Goal: Task Accomplishment & Management: Complete application form

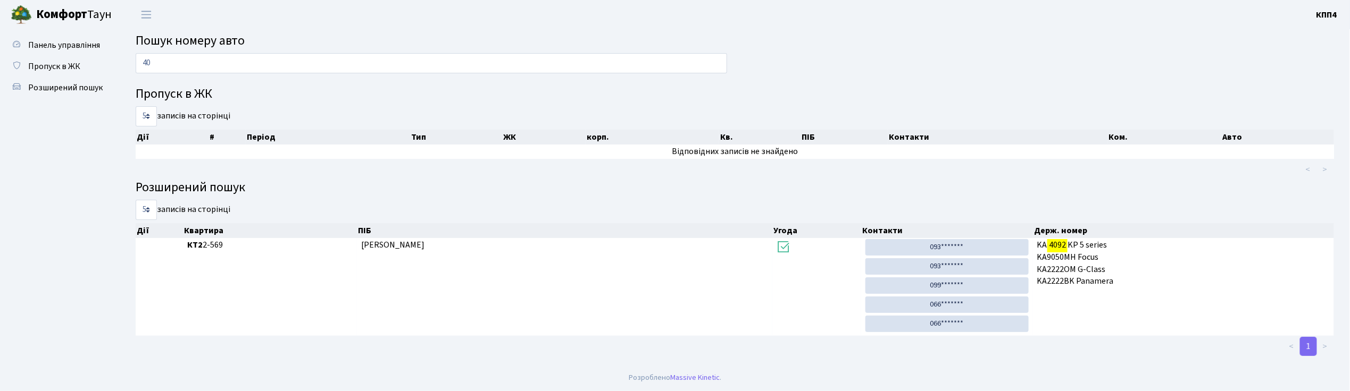
type input "4"
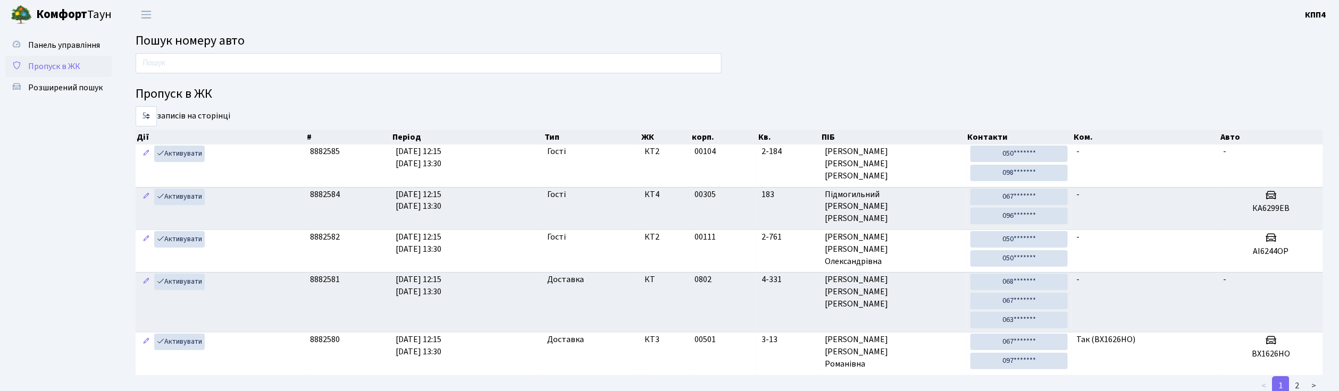
click at [62, 66] on span "Пропуск в ЖК" at bounding box center [54, 67] width 52 height 12
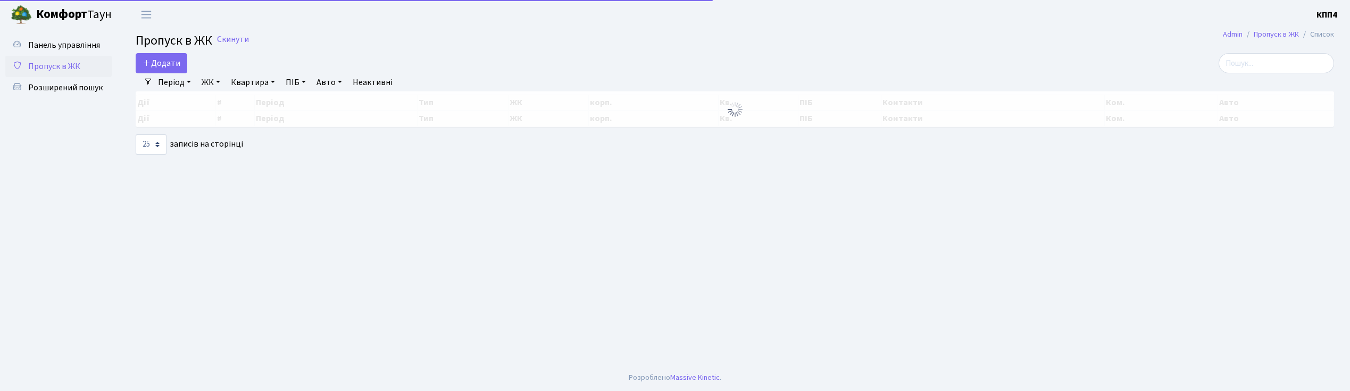
select select "25"
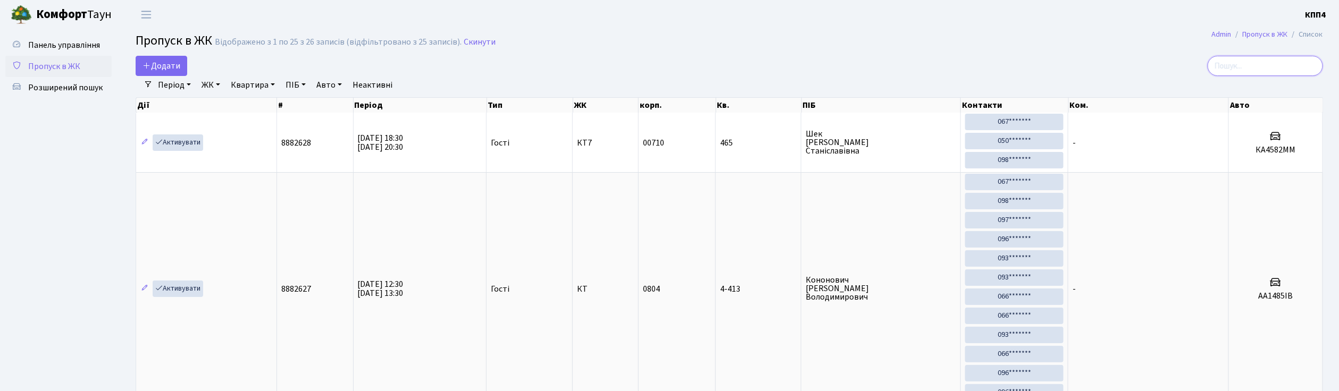
click at [1255, 64] on input "search" at bounding box center [1265, 66] width 115 height 20
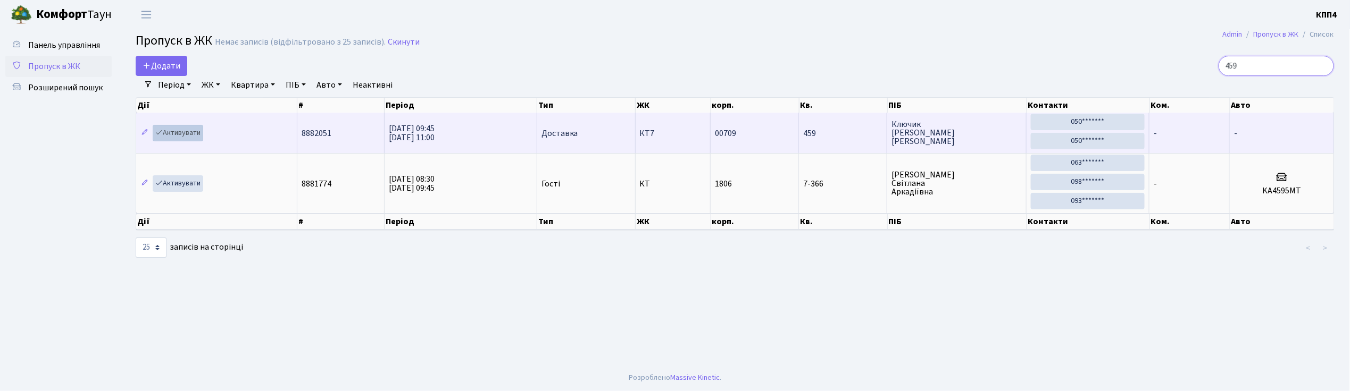
type input "459"
click at [186, 130] on link "Активувати" at bounding box center [178, 133] width 51 height 16
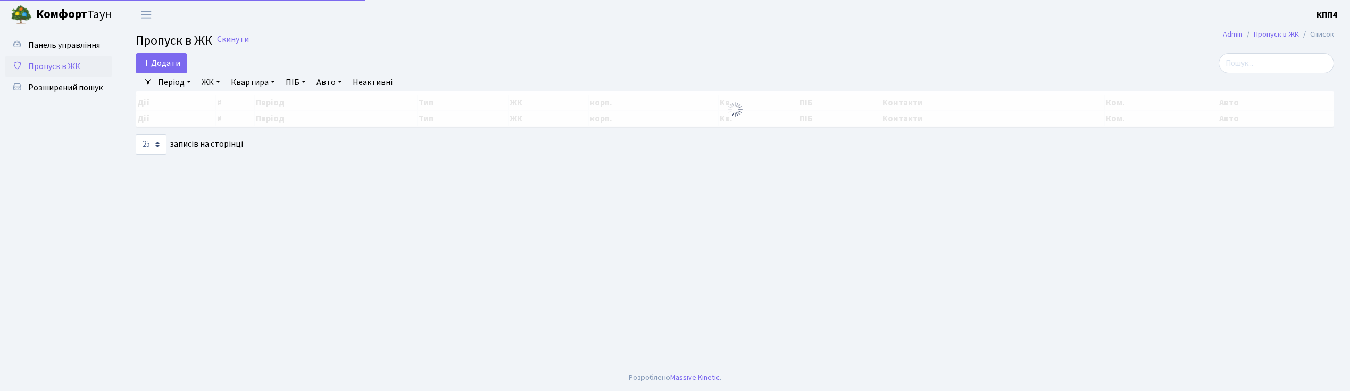
select select "25"
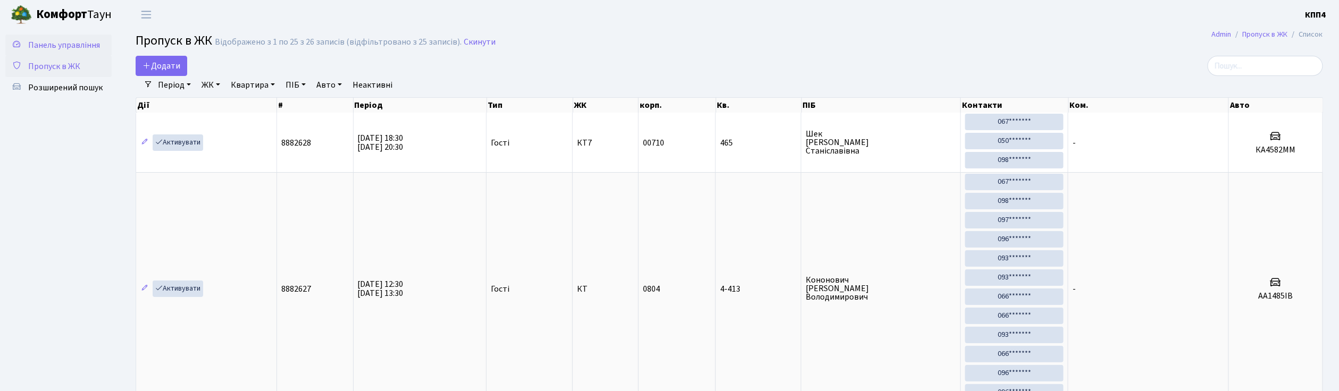
click at [57, 50] on span "Панель управління" at bounding box center [64, 45] width 72 height 12
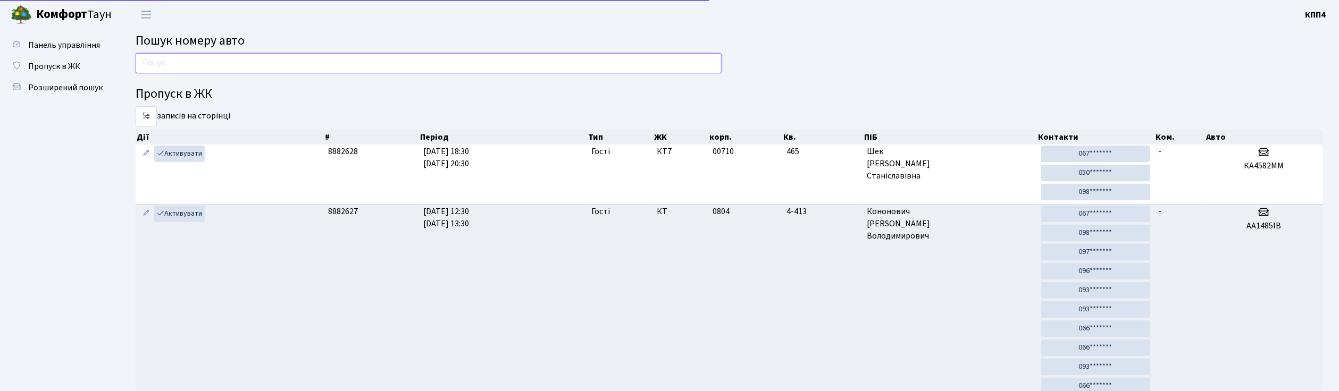
click at [196, 64] on input "text" at bounding box center [429, 63] width 586 height 20
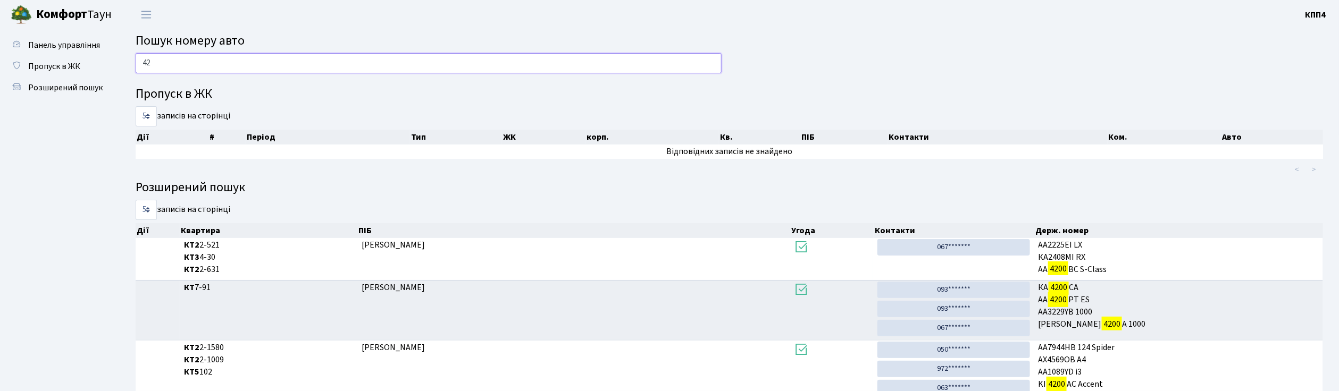
type input "4"
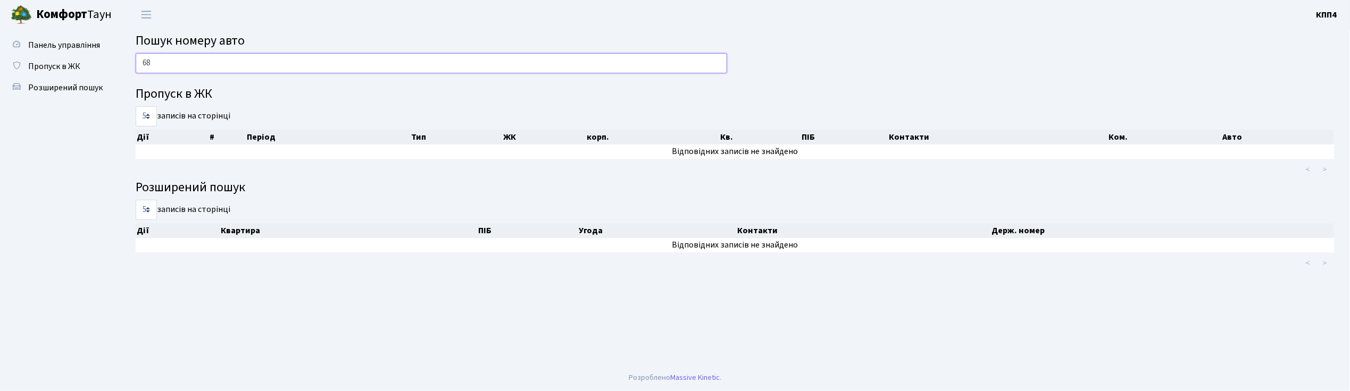
type input "6"
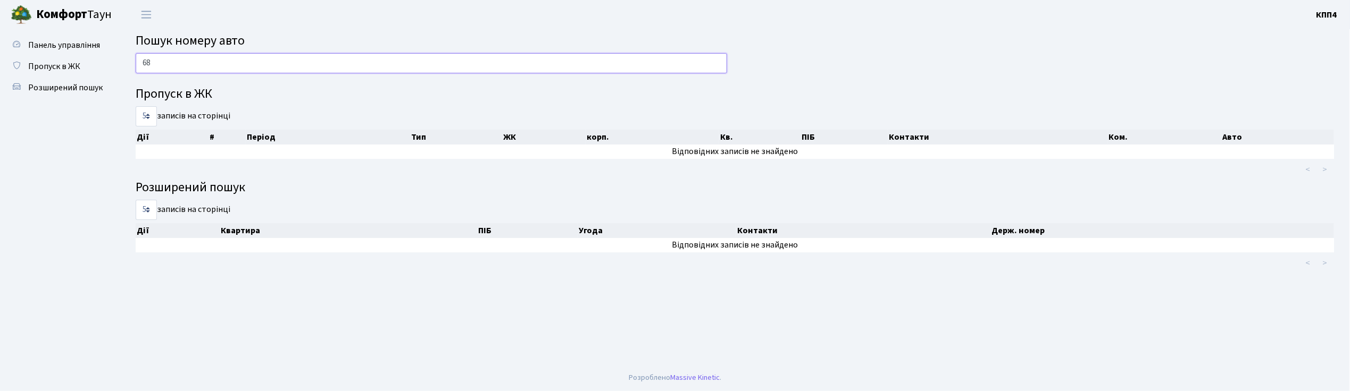
type input "6"
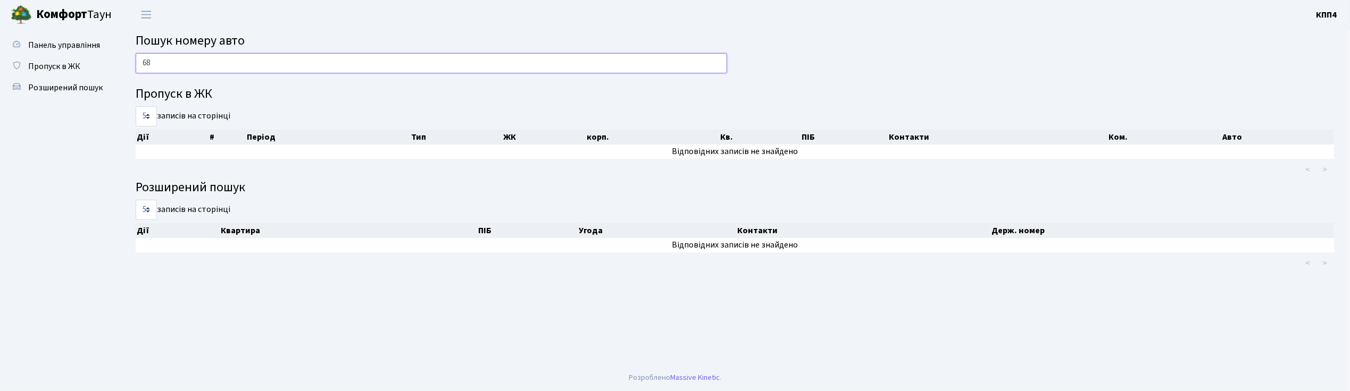
type input "6"
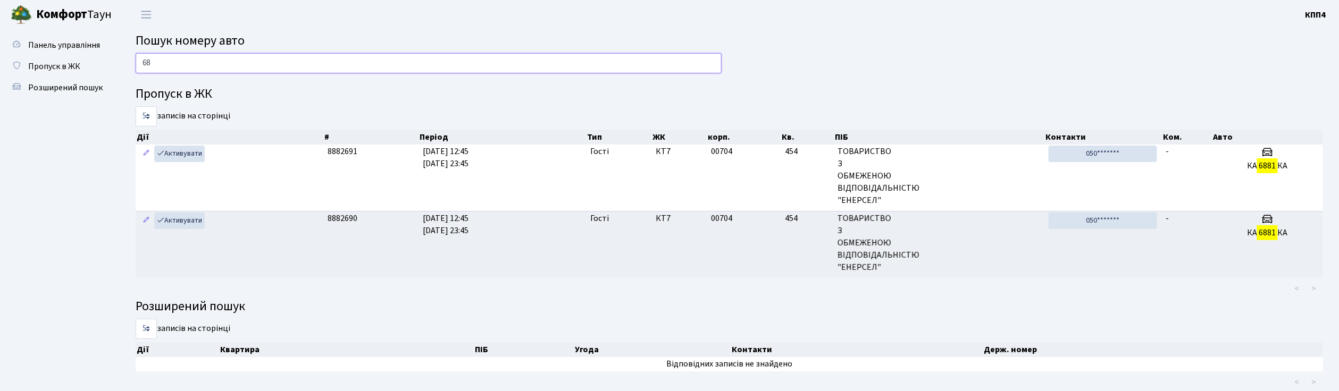
type input "6"
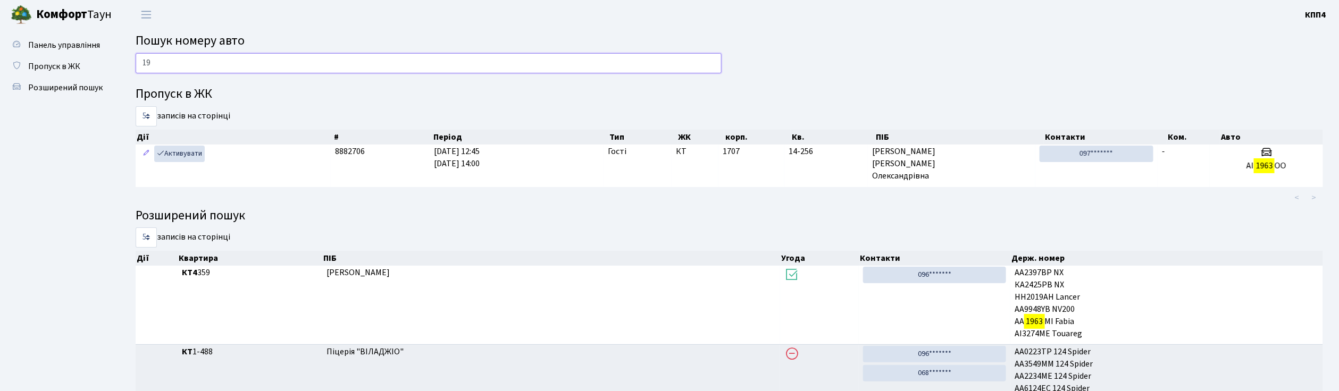
type input "1"
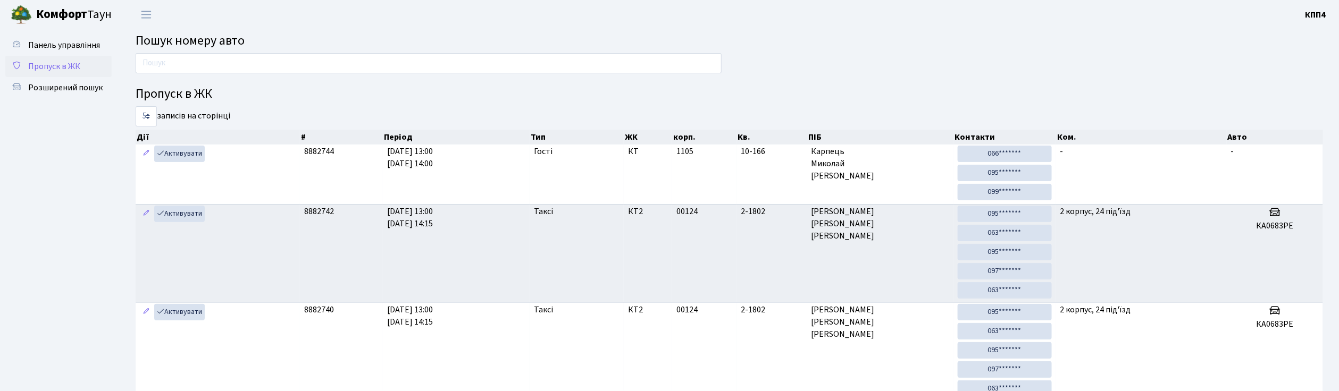
click at [60, 71] on span "Пропуск в ЖК" at bounding box center [54, 67] width 52 height 12
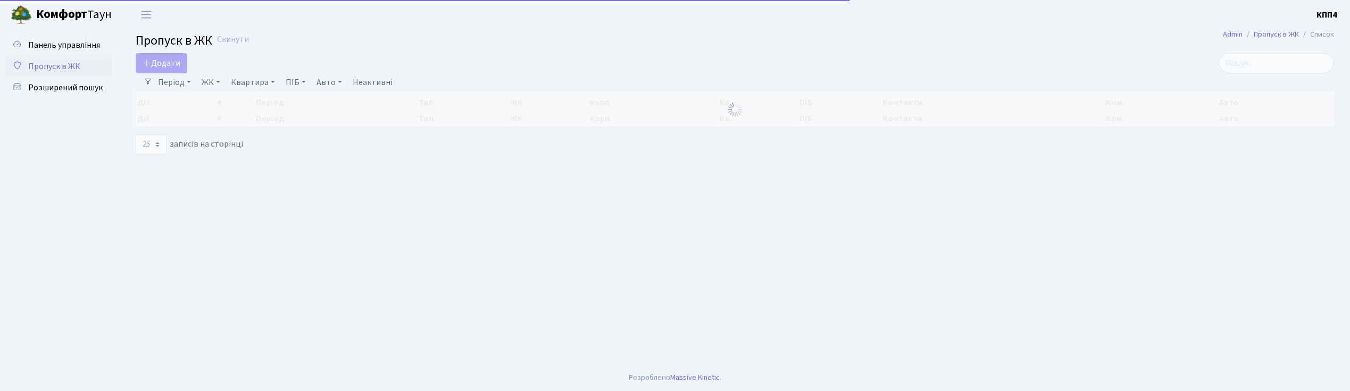
select select "25"
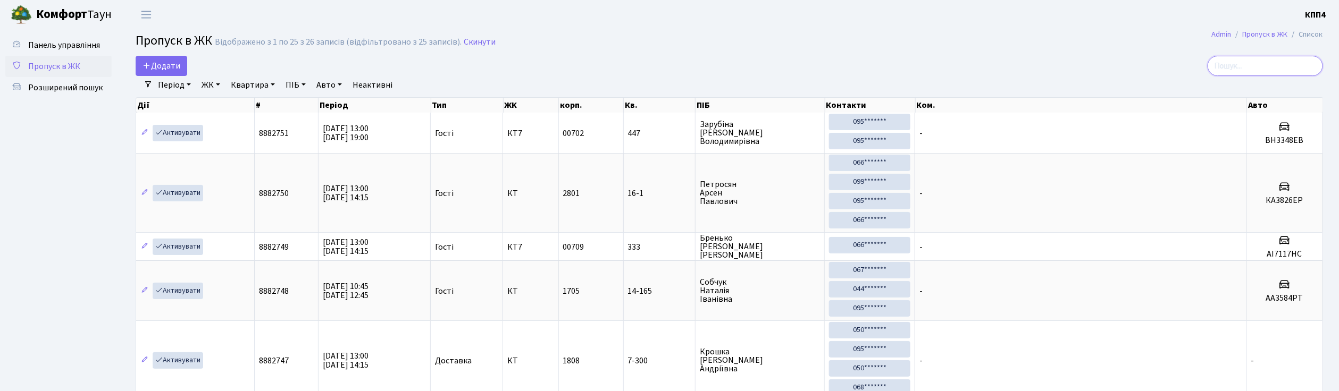
click at [1292, 67] on input "search" at bounding box center [1265, 66] width 115 height 20
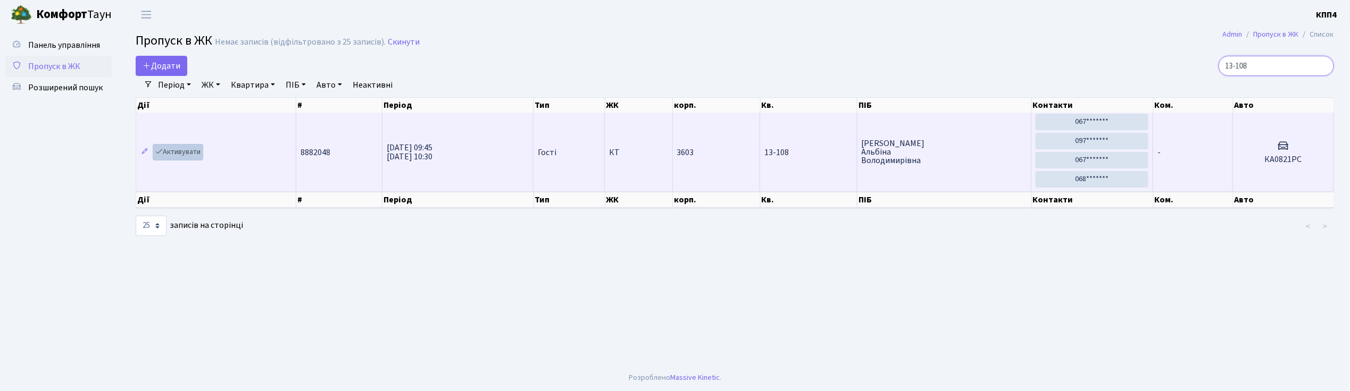
type input "13-108"
click at [184, 149] on link "Активувати" at bounding box center [178, 152] width 51 height 16
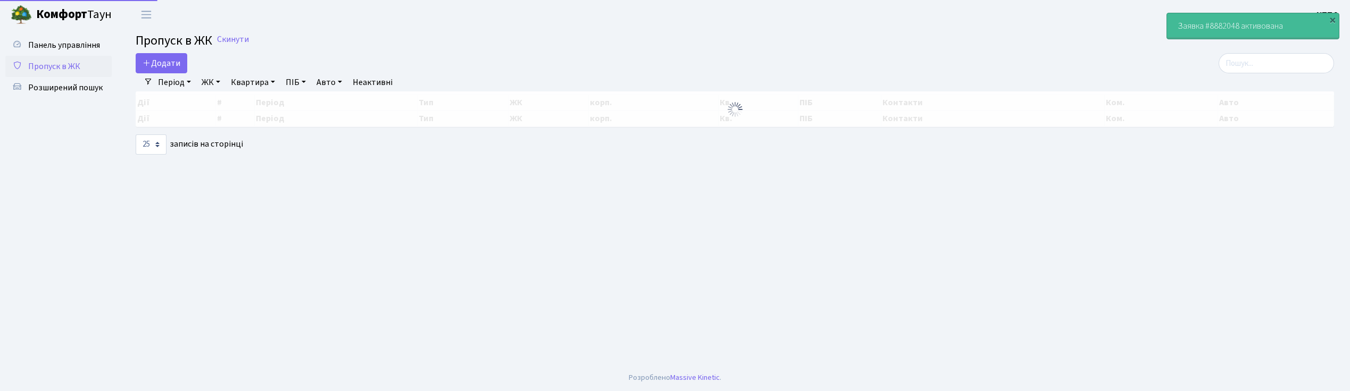
select select "25"
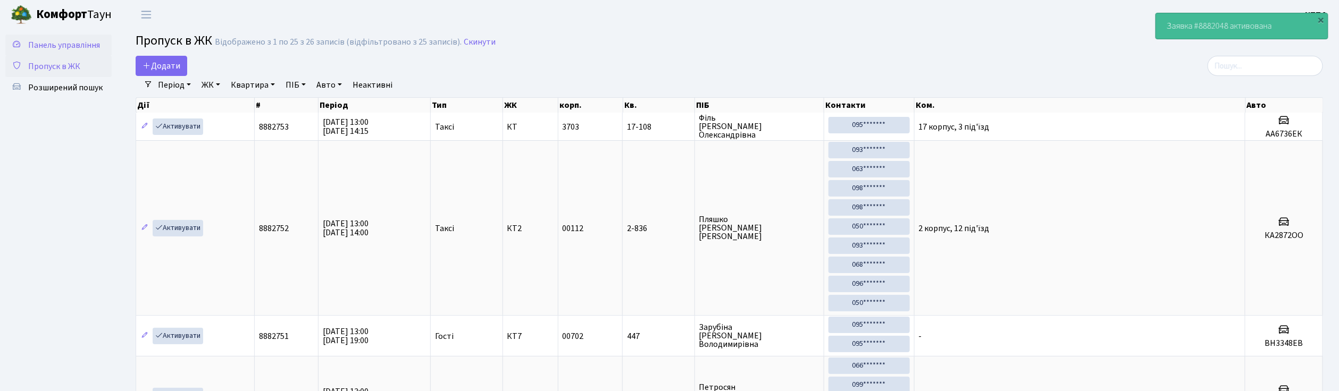
click at [88, 41] on span "Панель управління" at bounding box center [64, 45] width 72 height 12
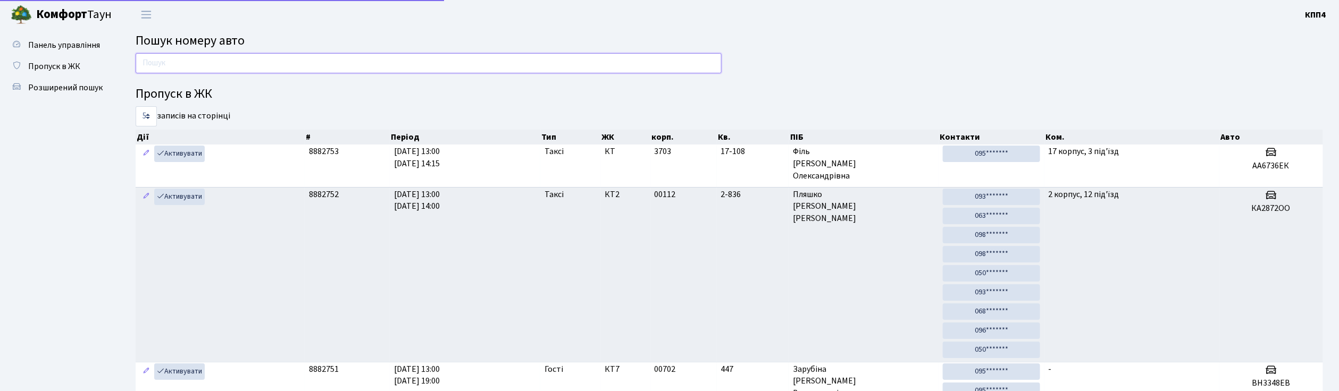
drag, startPoint x: 0, startPoint y: 0, endPoint x: 235, endPoint y: 60, distance: 242.0
click at [235, 60] on input "text" at bounding box center [429, 63] width 586 height 20
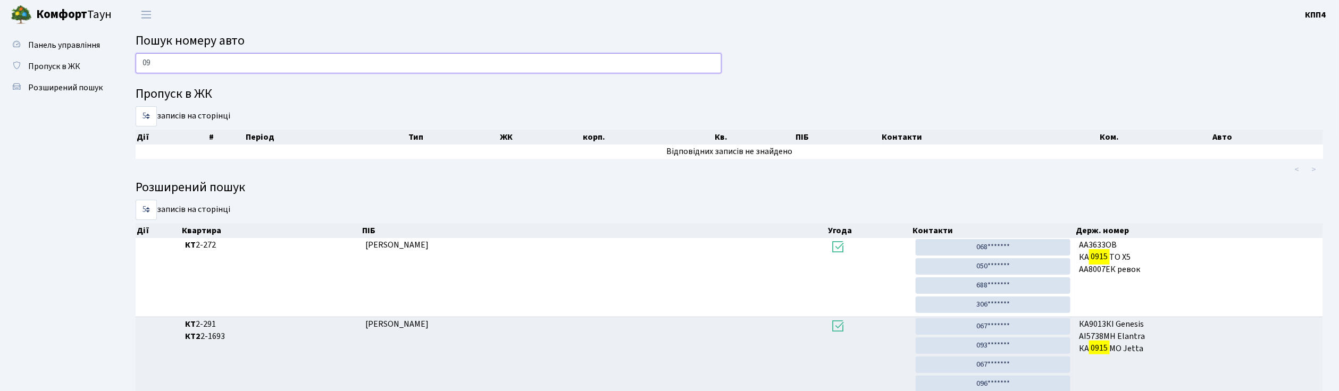
type input "0"
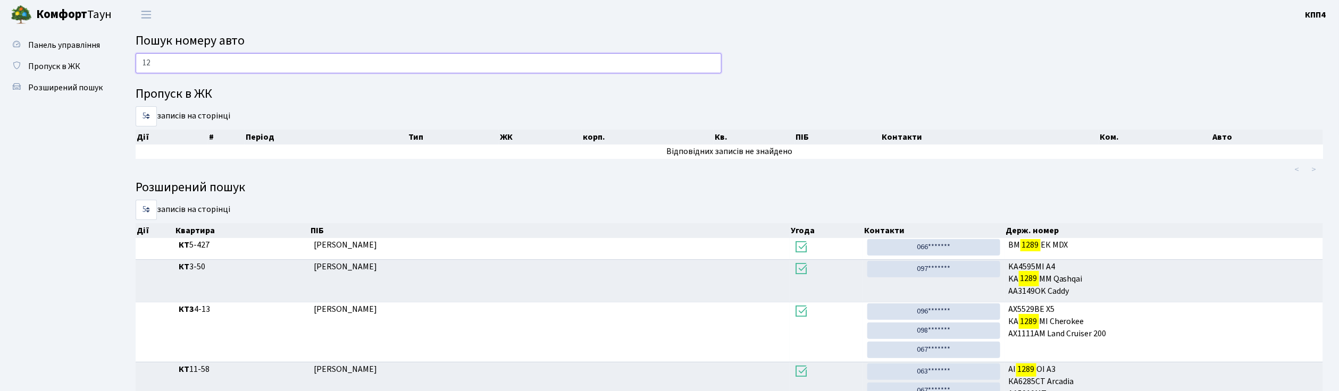
type input "1"
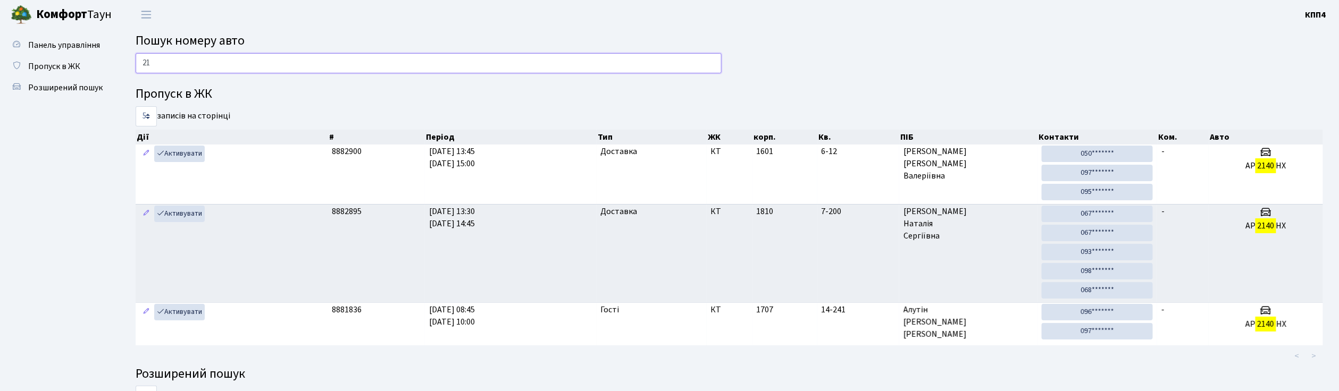
type input "2"
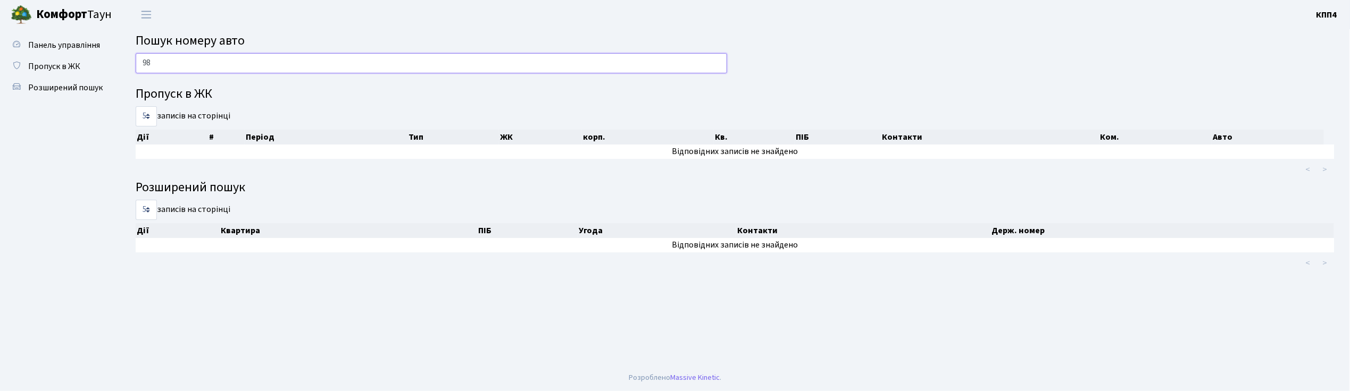
type input "9"
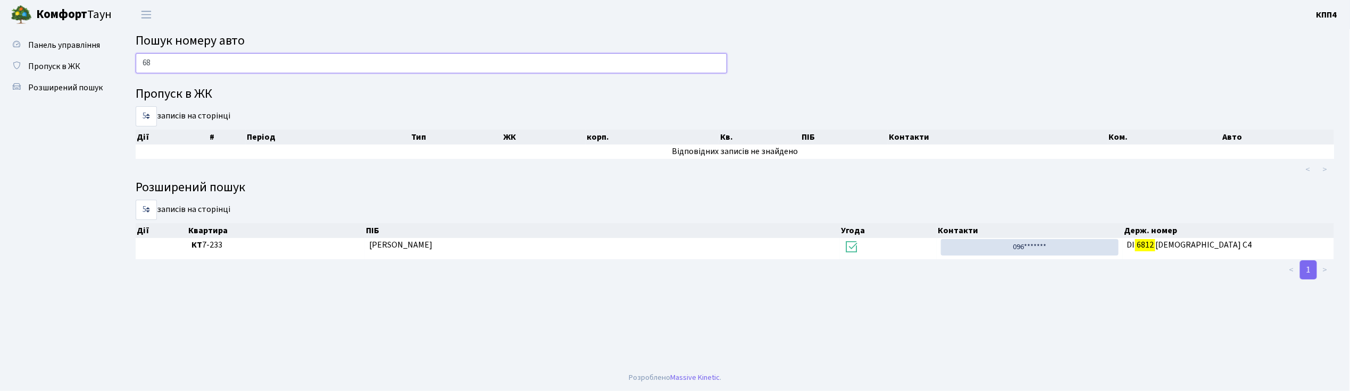
type input "6"
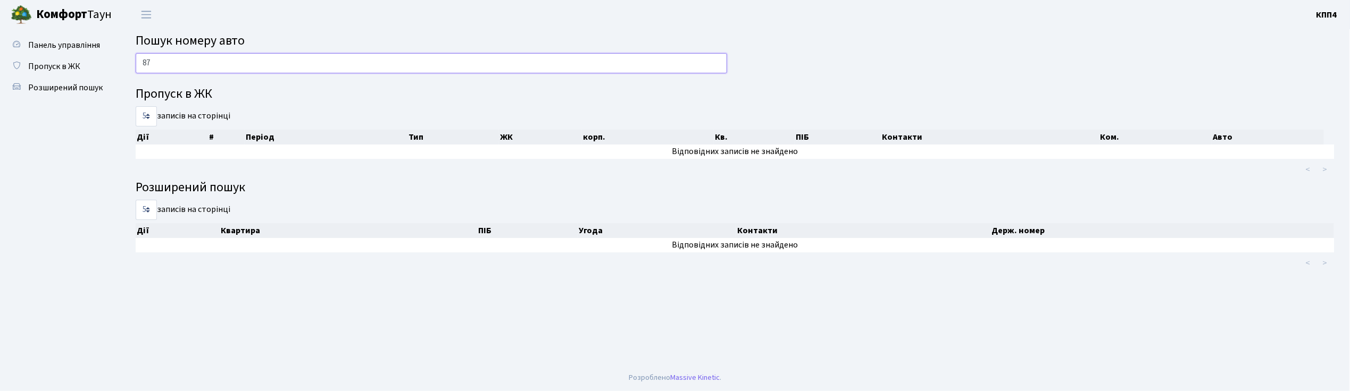
type input "8"
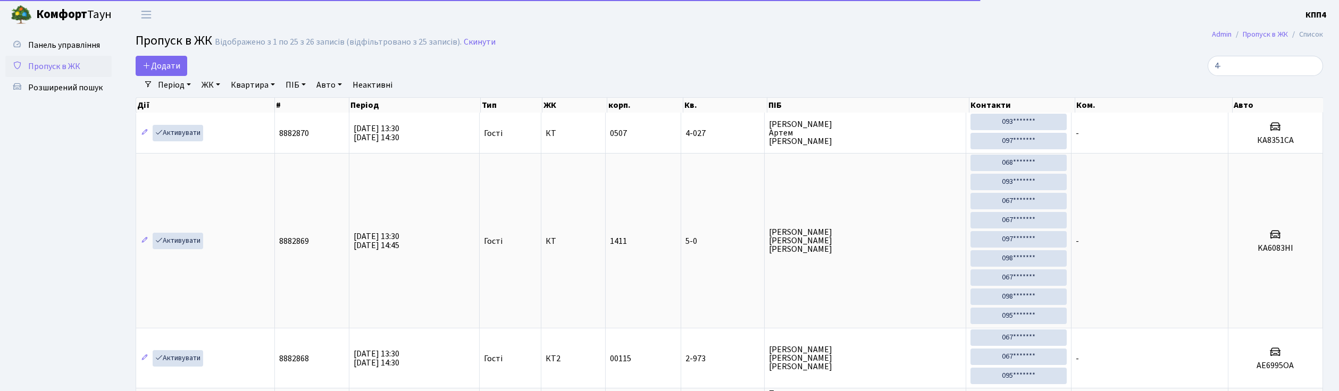
select select "25"
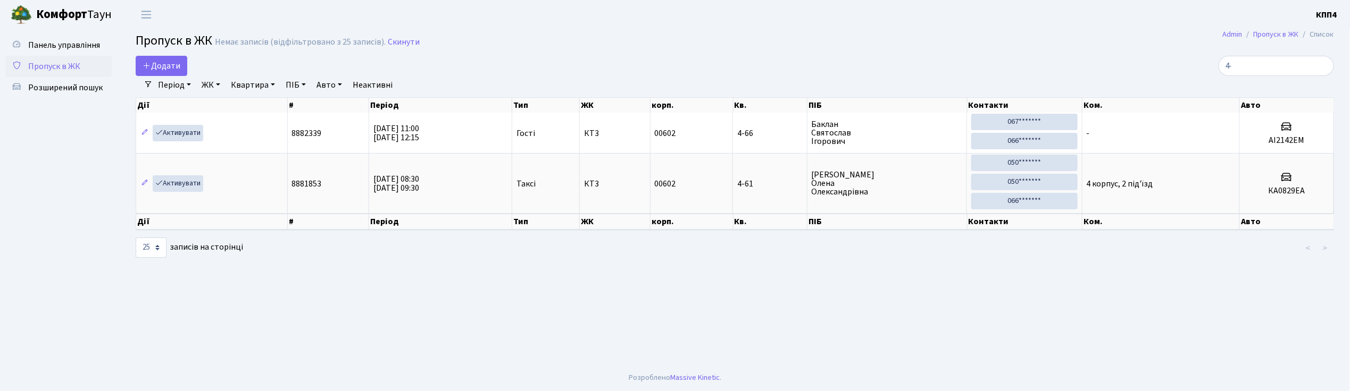
type input "4"
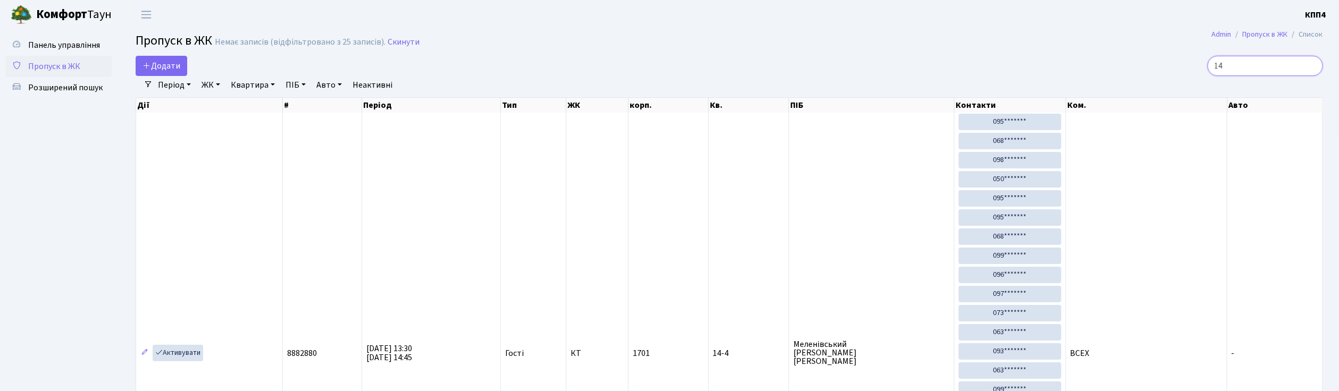
type input "1"
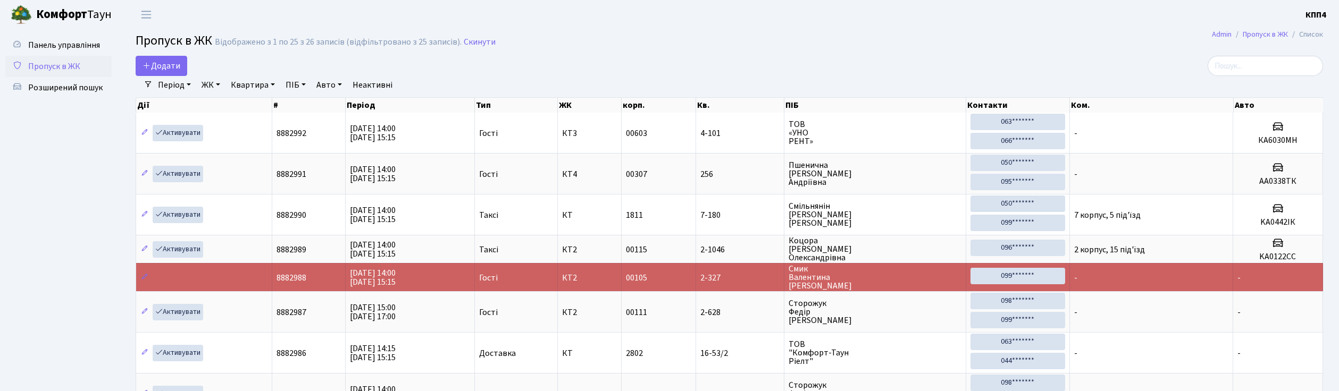
select select "25"
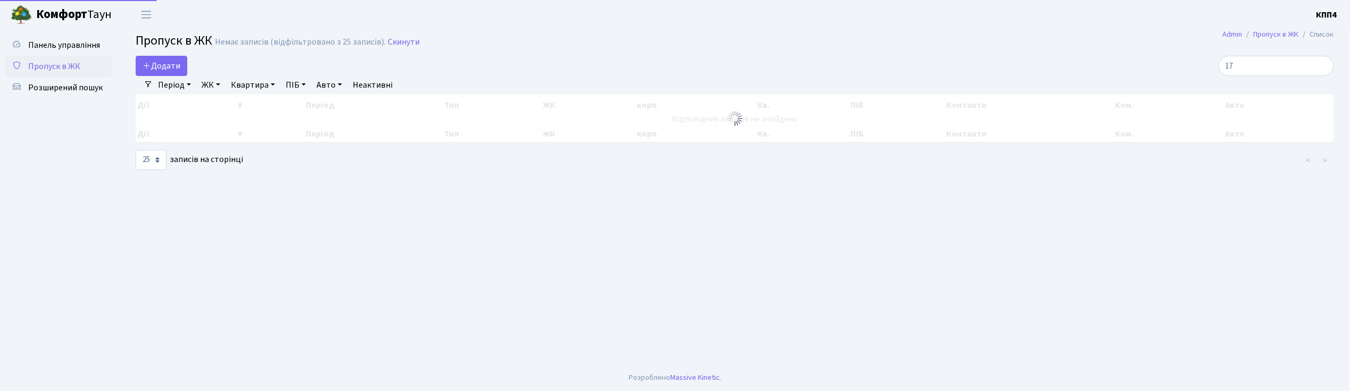
type input "1"
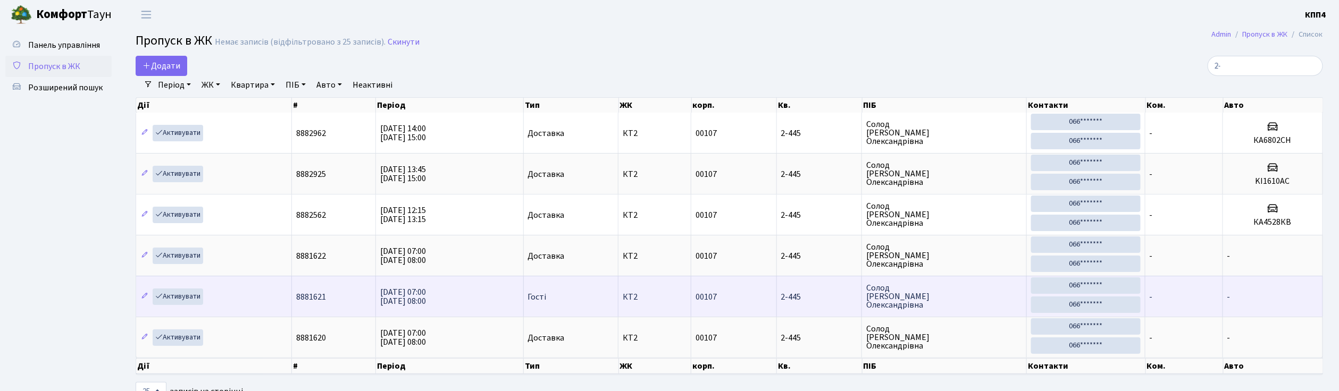
type input "2"
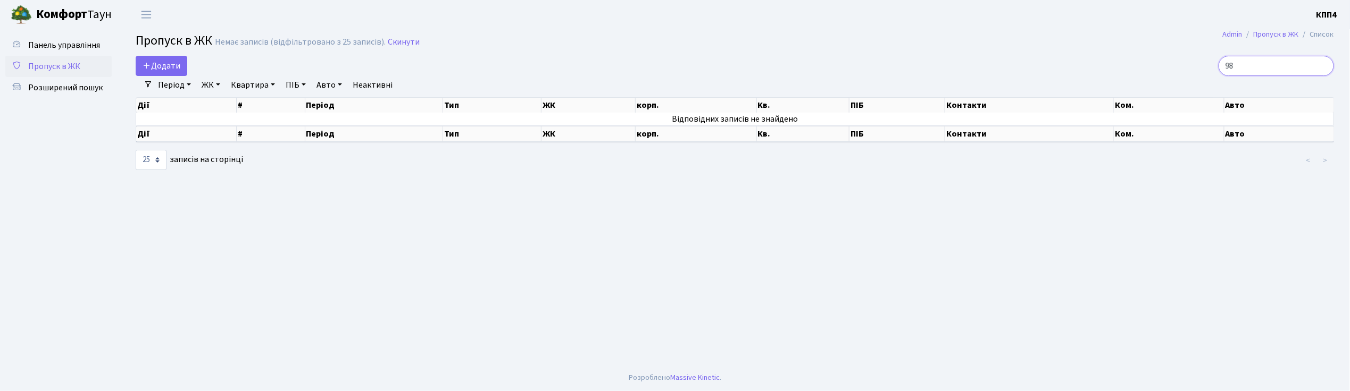
type input "9"
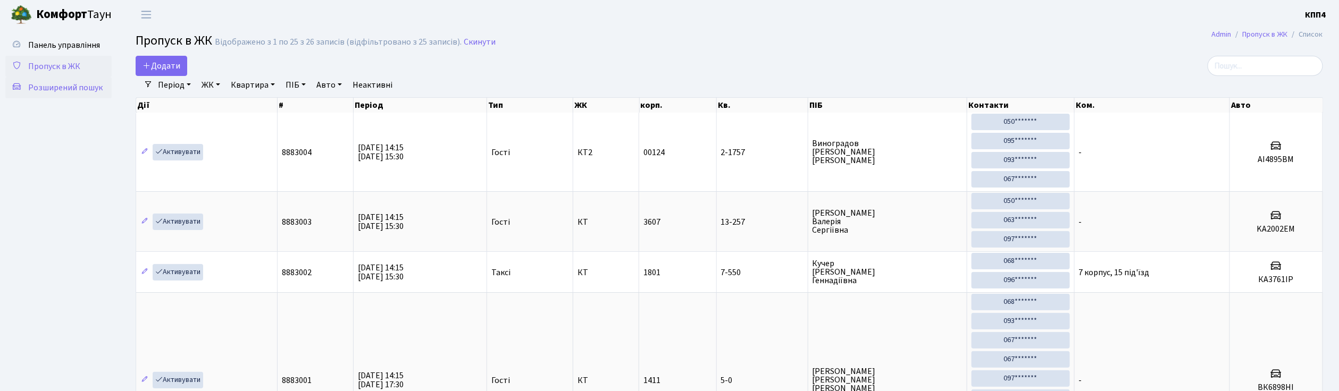
click at [84, 90] on span "Розширений пошук" at bounding box center [65, 88] width 74 height 12
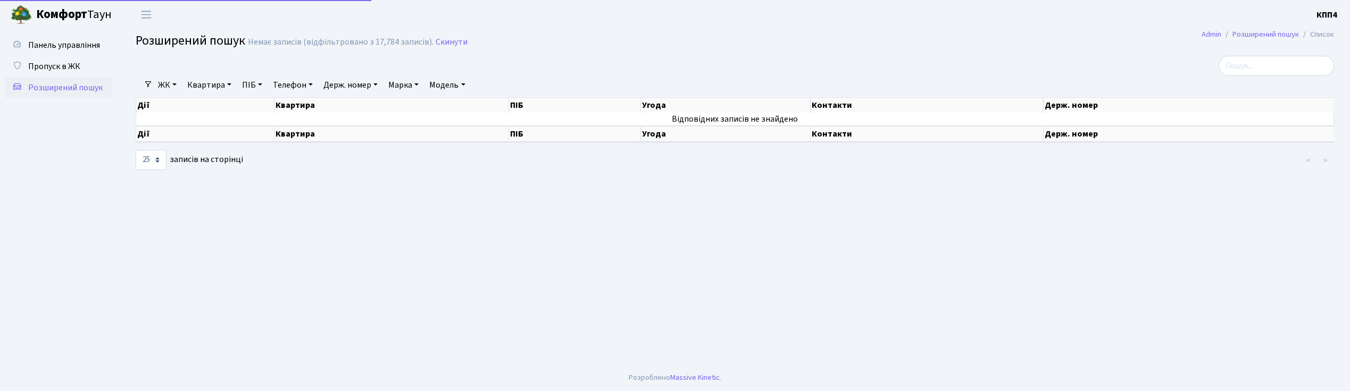
select select "25"
click at [369, 93] on link "Держ. номер" at bounding box center [350, 85] width 63 height 18
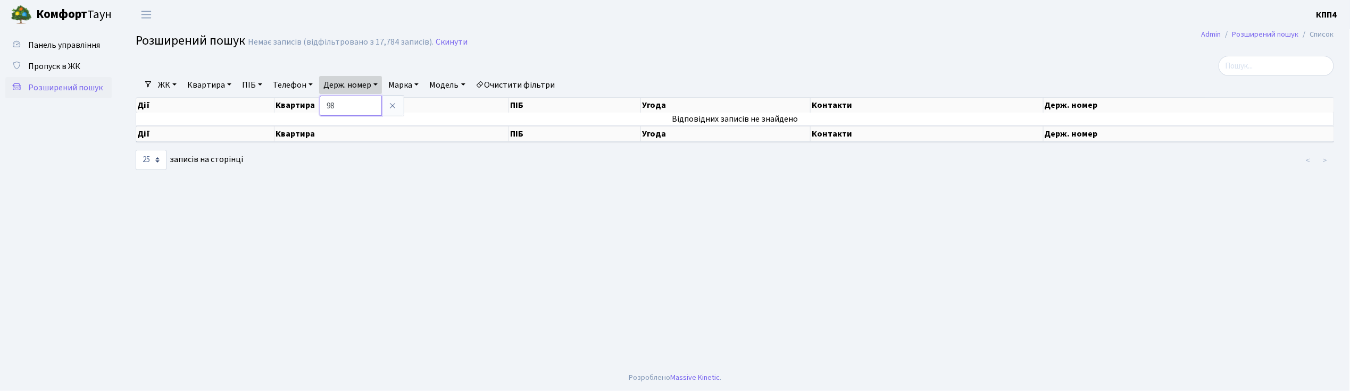
type input "9"
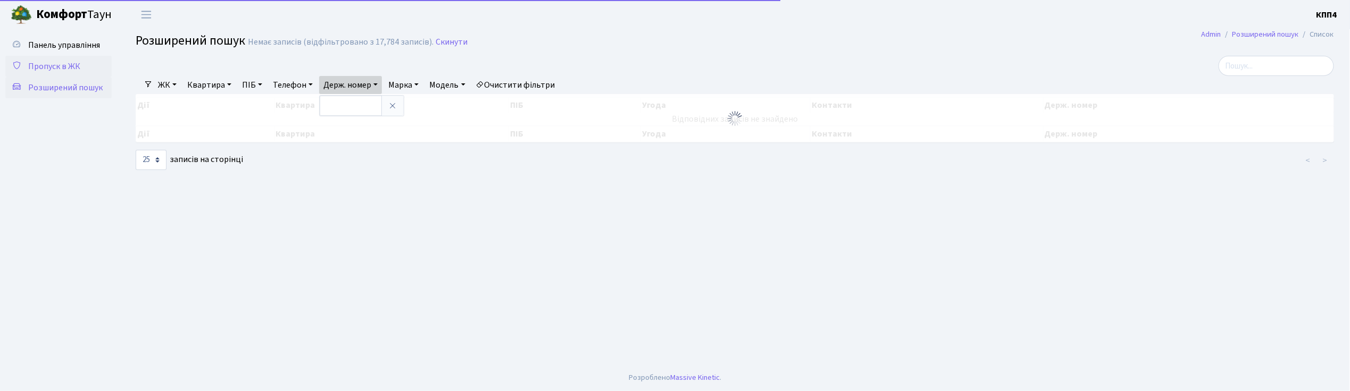
click at [52, 69] on span "Пропуск в ЖК" at bounding box center [54, 67] width 52 height 12
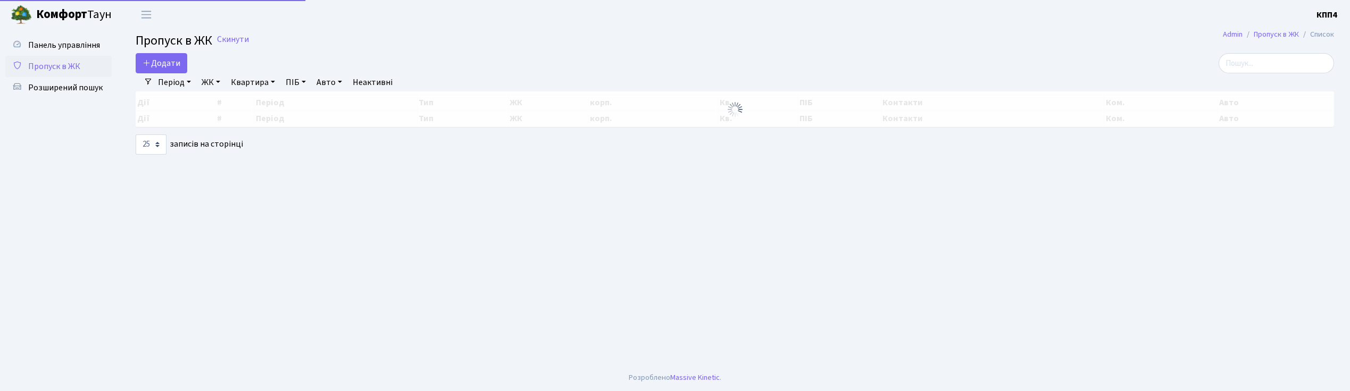
select select "25"
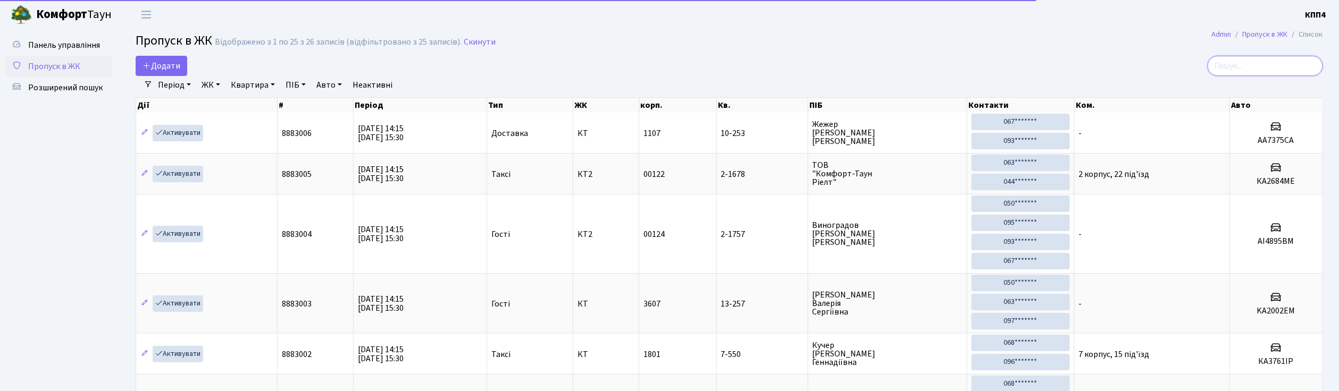
click at [1273, 71] on input "search" at bounding box center [1265, 66] width 115 height 20
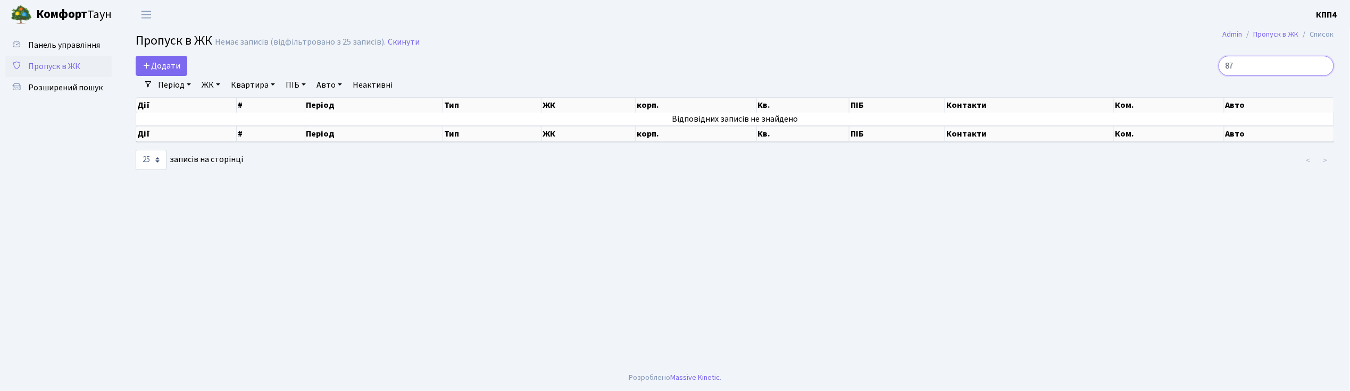
type input "8"
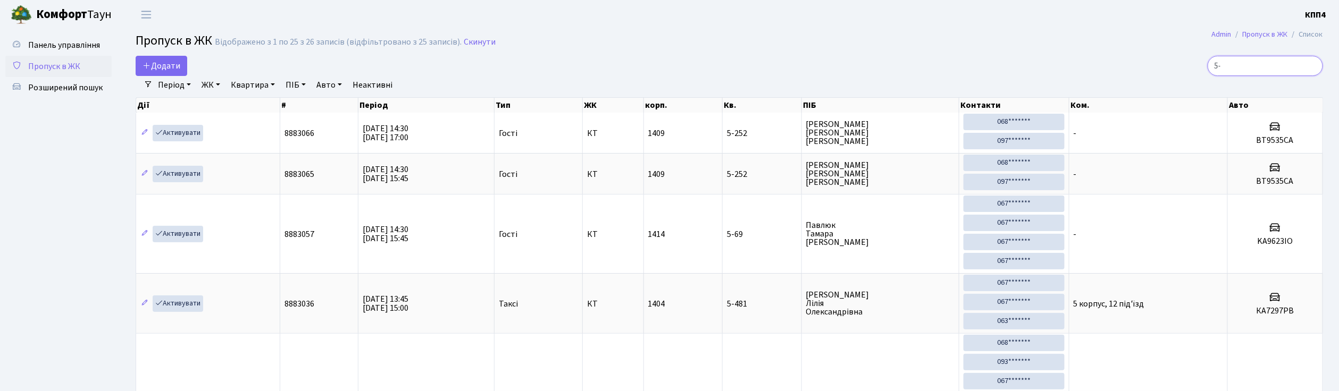
type input "5"
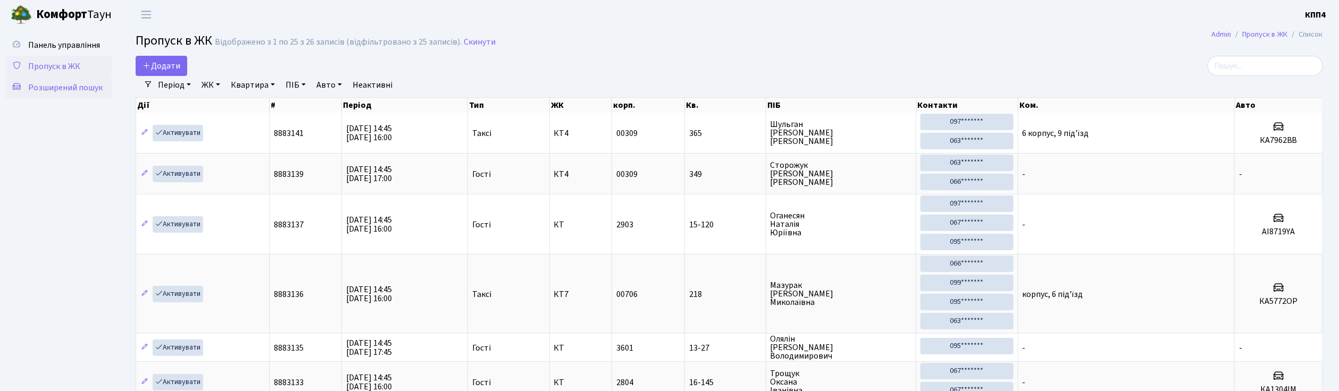
click at [54, 90] on span "Розширений пошук" at bounding box center [65, 88] width 74 height 12
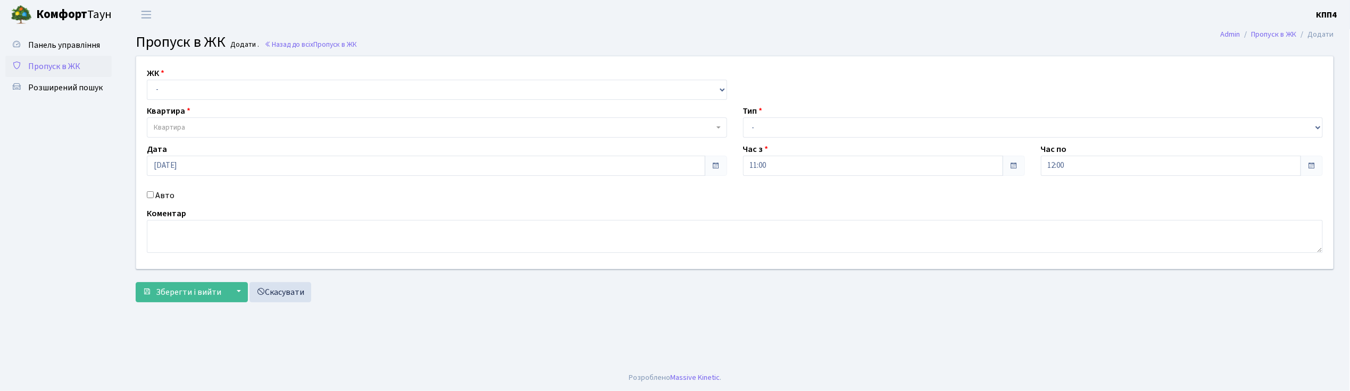
click at [150, 193] on input "Авто" at bounding box center [150, 194] width 7 height 7
checkbox input "true"
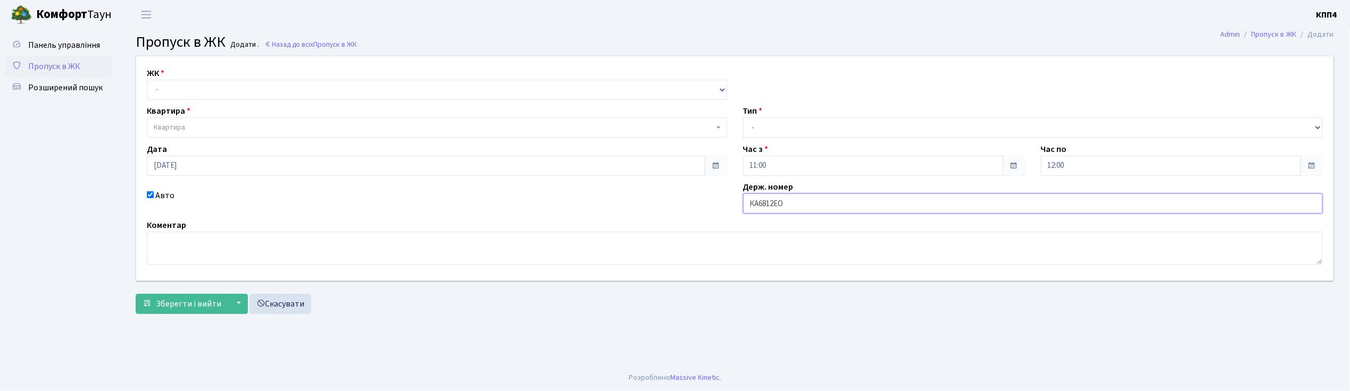
type input "КА6812ЕО"
click at [171, 88] on select "- КТ, вул. Регенераторна, 4 КТ2, просп. Соборності, 17 КТ3, вул. Березнева, 16 …" at bounding box center [437, 90] width 580 height 20
select select "271"
click at [147, 80] on select "- КТ, вул. Регенераторна, 4 КТ2, просп. Соборності, 17 КТ3, вул. Березнева, 16 …" at bounding box center [437, 90] width 580 height 20
select select
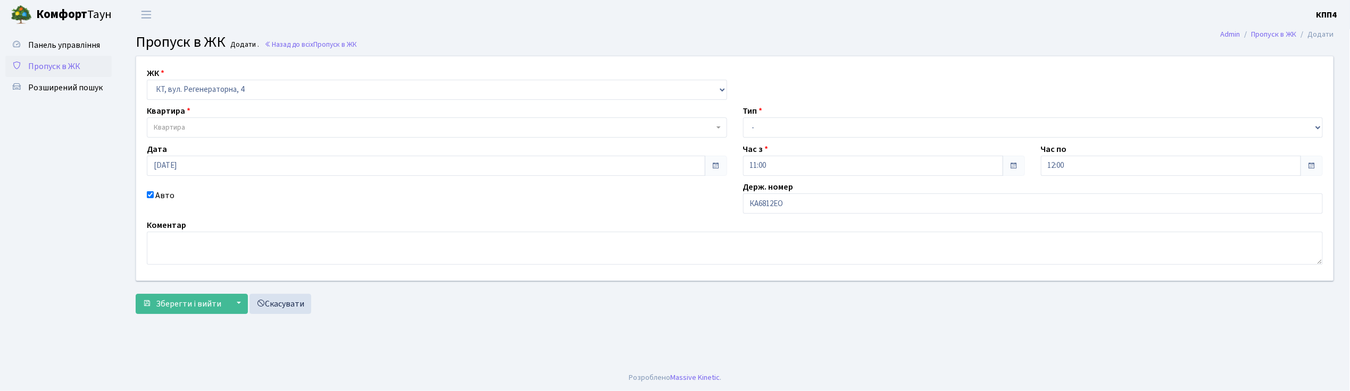
click at [173, 126] on span "Квартира" at bounding box center [169, 127] width 31 height 11
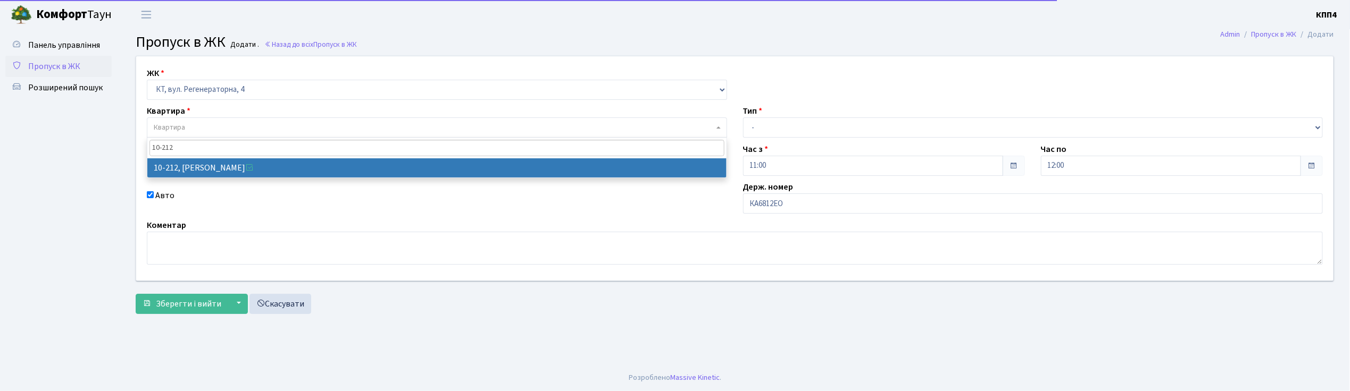
type input "10-212"
drag, startPoint x: 205, startPoint y: 168, endPoint x: 205, endPoint y: 163, distance: 5.3
select select "6781"
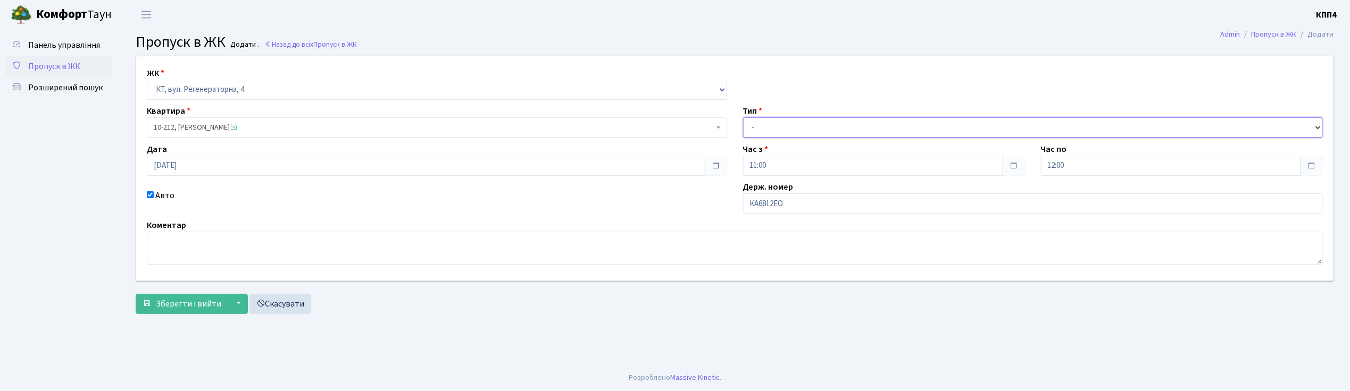
click at [794, 122] on select "- Доставка Таксі Гості Сервіс" at bounding box center [1033, 128] width 580 height 20
select select "2"
click at [743, 118] on select "- Доставка Таксі Гості Сервіс" at bounding box center [1033, 128] width 580 height 20
click at [180, 307] on span "Зберегти і вийти" at bounding box center [188, 304] width 65 height 12
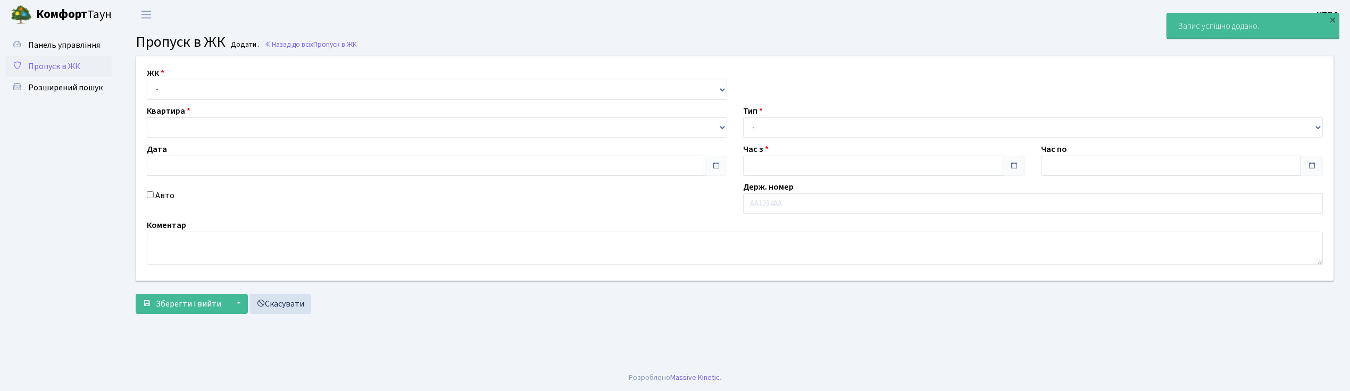
type input "[DATE]"
type input "14:30"
type input "15:30"
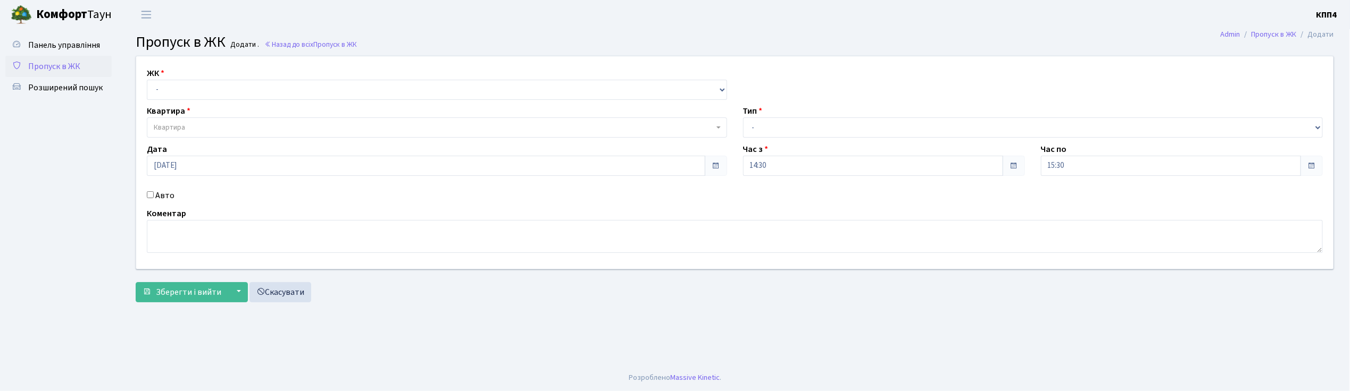
click at [148, 197] on input "Авто" at bounding box center [150, 194] width 7 height 7
checkbox input "true"
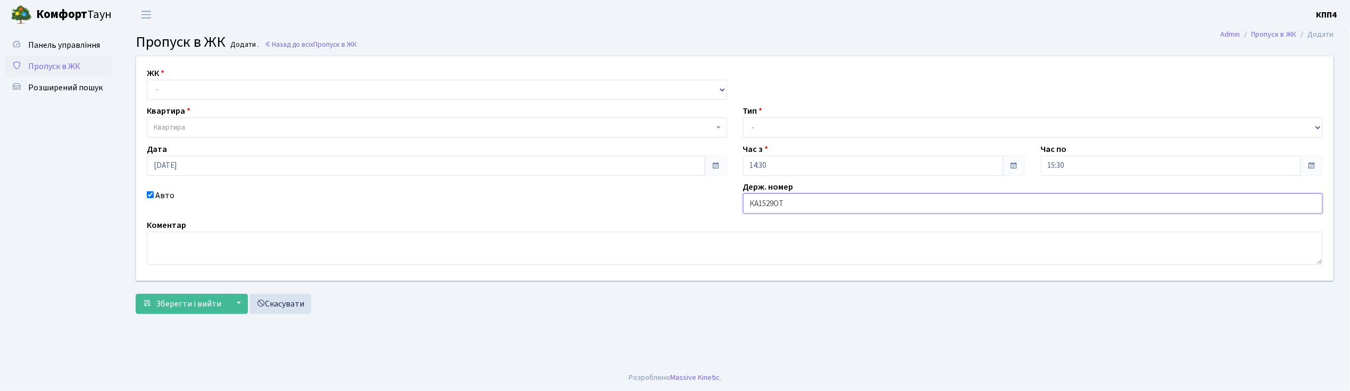
type input "КА1529ОТ"
click at [162, 91] on select "- КТ, вул. Регенераторна, 4 КТ2, просп. Соборності, 17 КТ3, вул. Березнева, 16 …" at bounding box center [437, 90] width 580 height 20
select select "271"
click at [147, 80] on select "- КТ, вул. Регенераторна, 4 КТ2, просп. Соборності, 17 КТ3, вул. Березнева, 16 …" at bounding box center [437, 90] width 580 height 20
select select
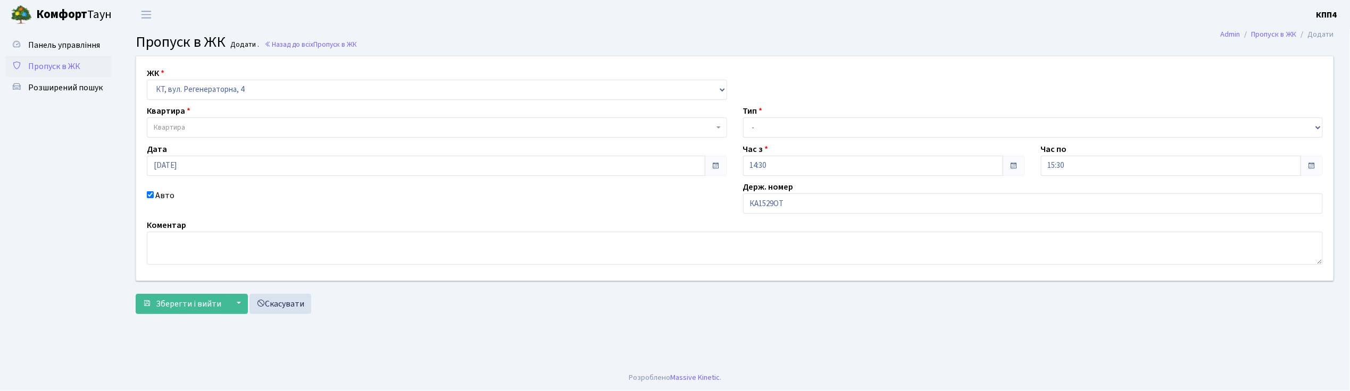
click at [162, 128] on span "Квартира" at bounding box center [169, 127] width 31 height 11
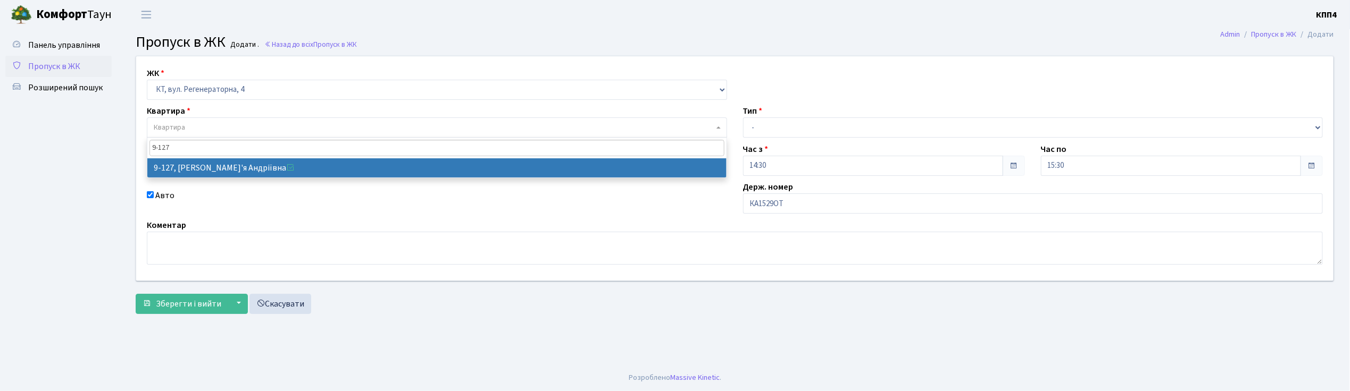
type input "9-127"
select select "6477"
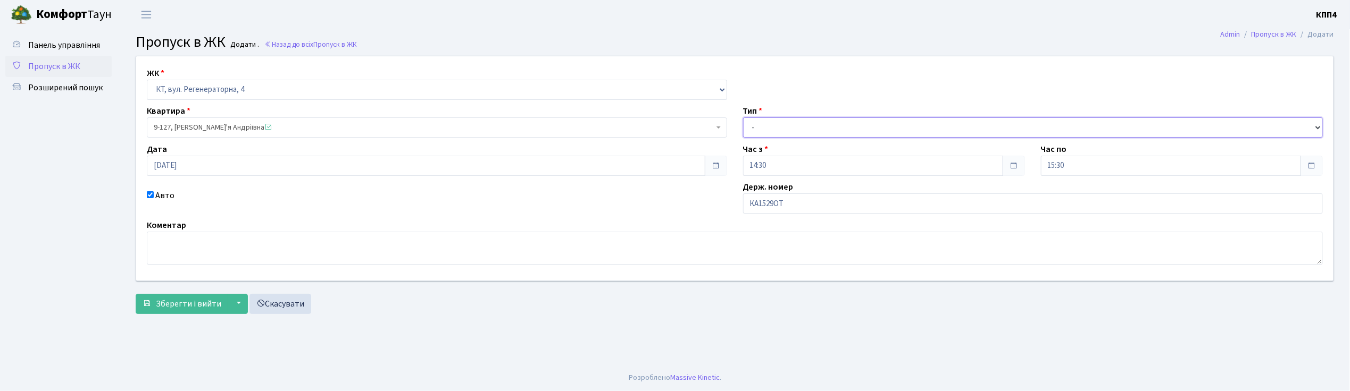
click at [764, 123] on select "- Доставка Таксі Гості Сервіс" at bounding box center [1033, 128] width 580 height 20
select select "2"
click at [743, 118] on select "- Доставка Таксі Гості Сервіс" at bounding box center [1033, 128] width 580 height 20
click at [194, 309] on span "Зберегти і вийти" at bounding box center [188, 304] width 65 height 12
type input "[DATE]"
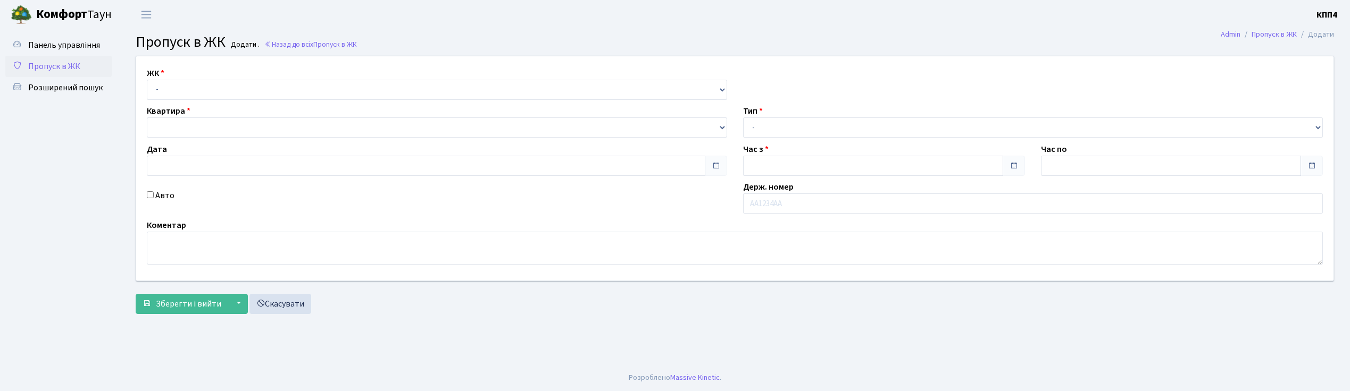
type input "14:30"
type input "15:30"
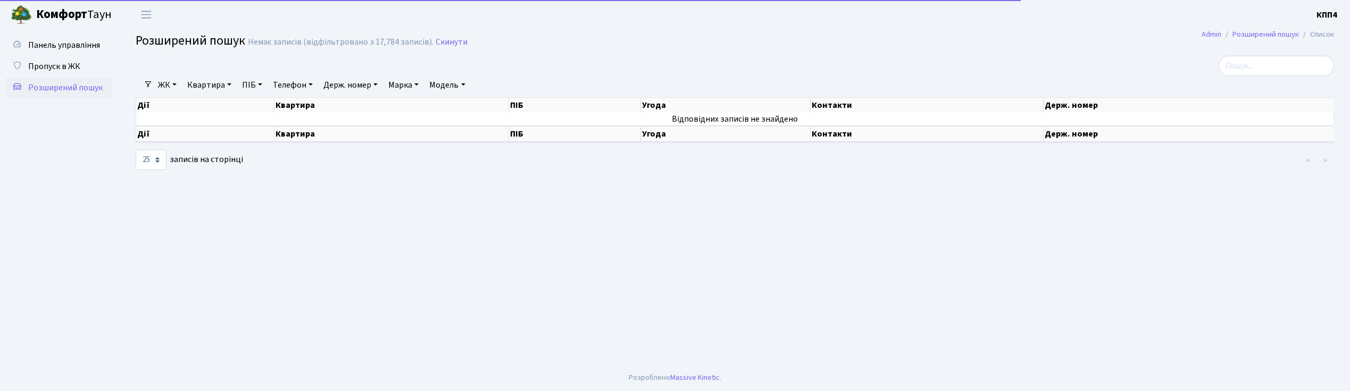
select select "25"
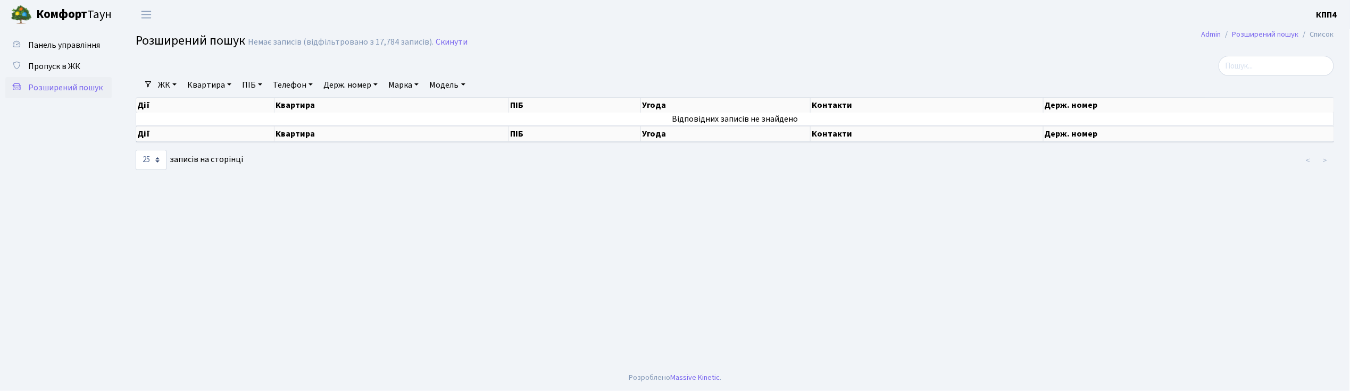
click at [221, 88] on link "Квартира" at bounding box center [209, 85] width 53 height 18
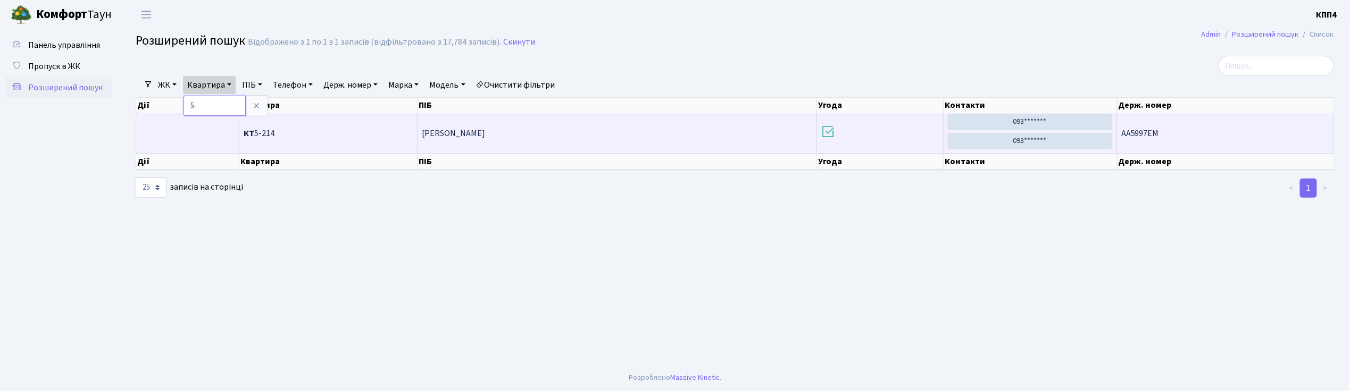
type input "5"
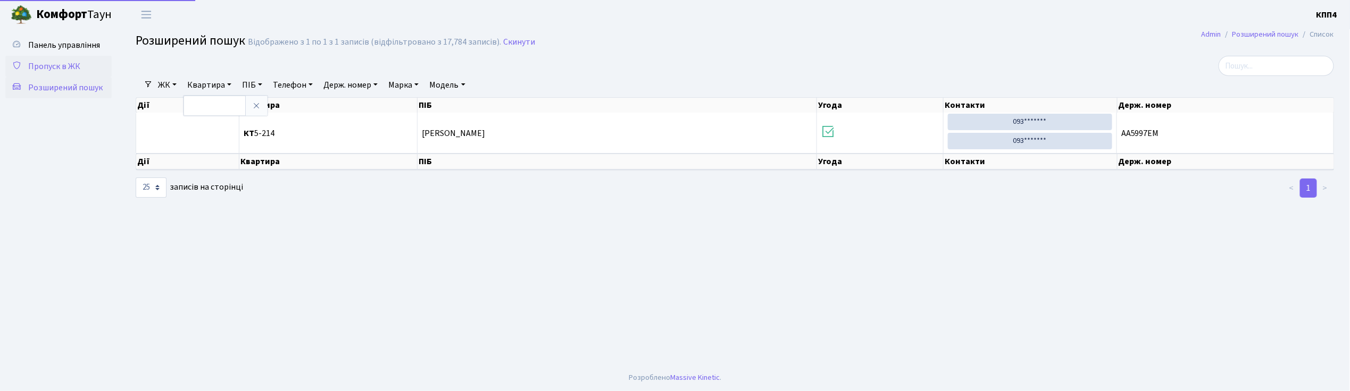
click at [69, 65] on span "Пропуск в ЖК" at bounding box center [54, 67] width 52 height 12
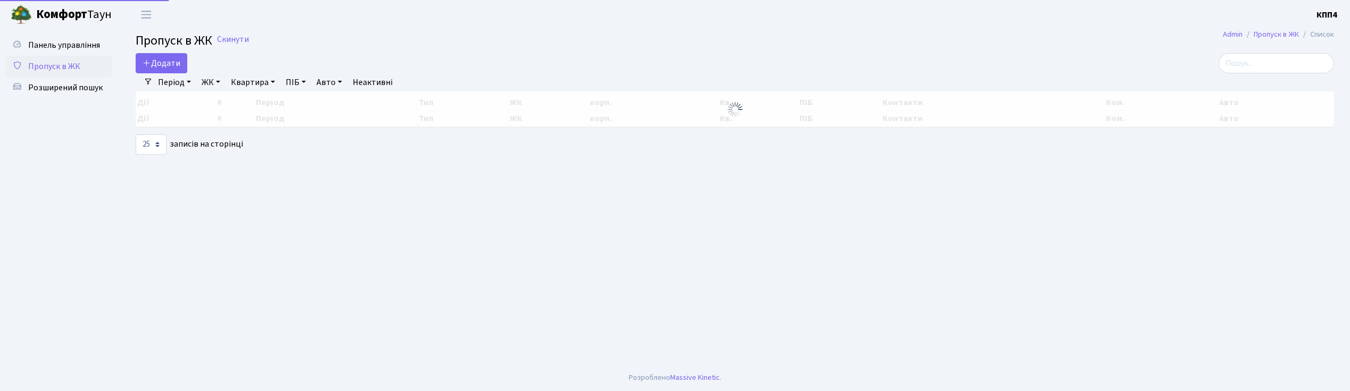
select select "25"
click at [1264, 69] on input "search" at bounding box center [1275, 63] width 115 height 20
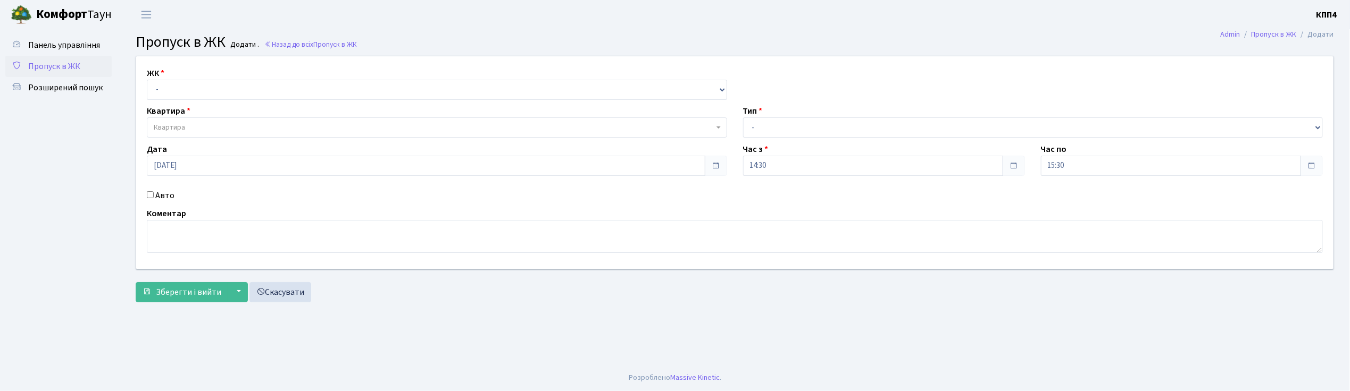
click at [149, 194] on input "Авто" at bounding box center [150, 194] width 7 height 7
checkbox input "true"
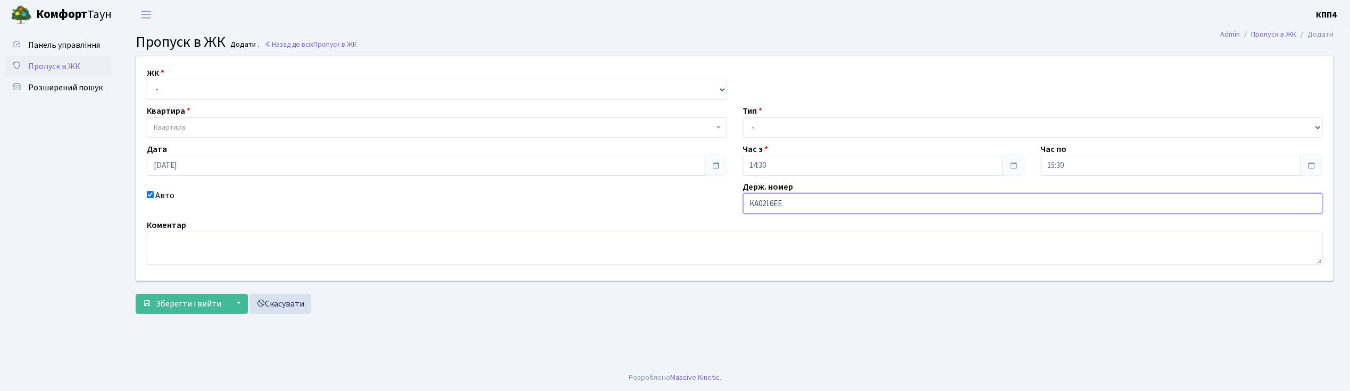
type input "КА0216ЕЕ"
click at [184, 88] on select "- КТ, вул. Регенераторна, 4 КТ2, просп. [STREET_ADDRESS] [STREET_ADDRESS] [PERS…" at bounding box center [437, 90] width 580 height 20
select select "271"
click at [147, 80] on select "- КТ, вул. Регенераторна, 4 КТ2, просп. [STREET_ADDRESS] [STREET_ADDRESS] [PERS…" at bounding box center [437, 90] width 580 height 20
select select
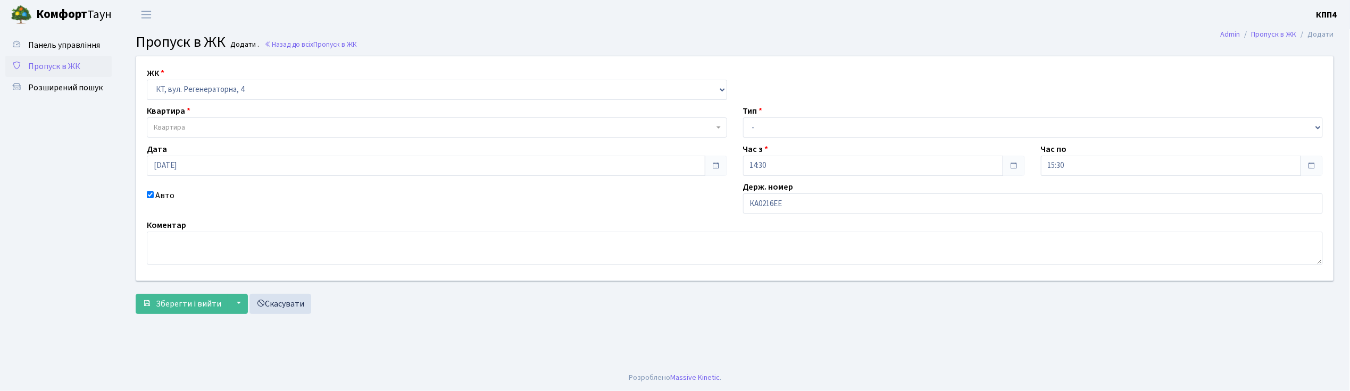
click at [182, 122] on span "Квартира" at bounding box center [437, 128] width 580 height 20
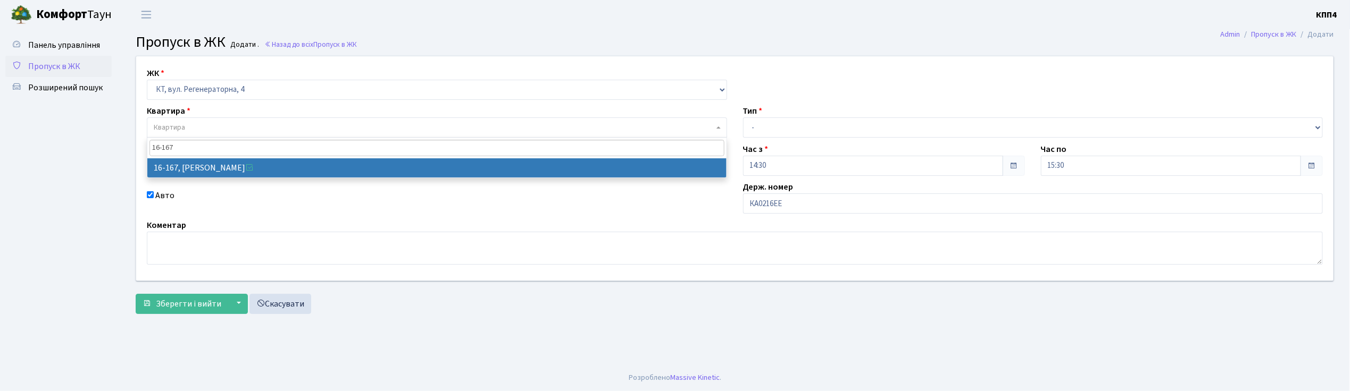
type input "16-167"
select select "8728"
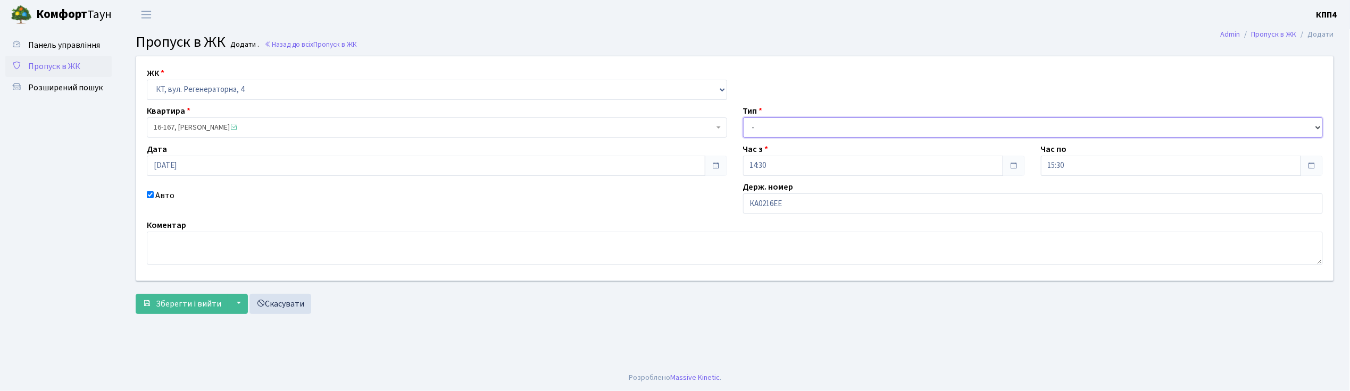
click at [776, 122] on select "- Доставка Таксі Гості Сервіс" at bounding box center [1033, 128] width 580 height 20
select select "3"
click at [743, 118] on select "- Доставка Таксі Гості Сервіс" at bounding box center [1033, 128] width 580 height 20
click at [201, 304] on span "Зберегти і вийти" at bounding box center [188, 304] width 65 height 12
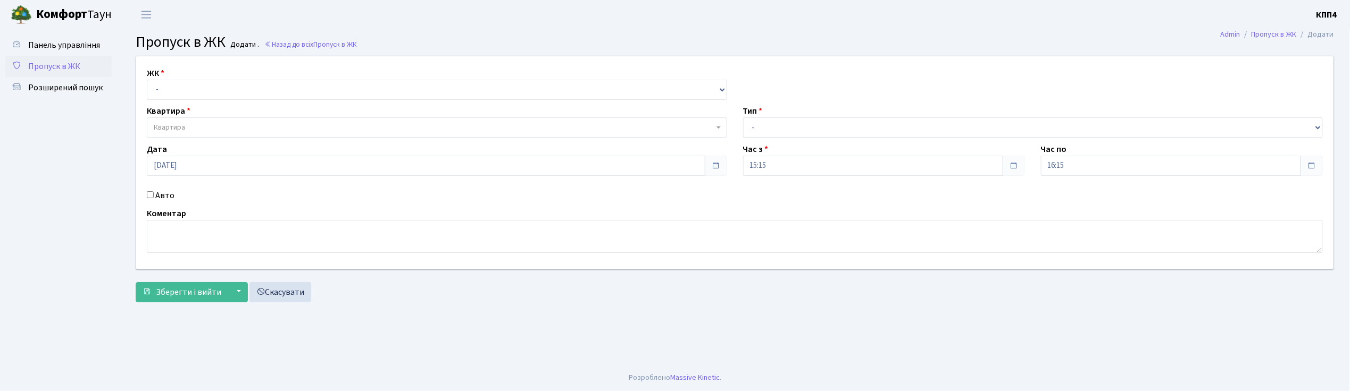
click at [151, 194] on input "Авто" at bounding box center [150, 194] width 7 height 7
checkbox input "true"
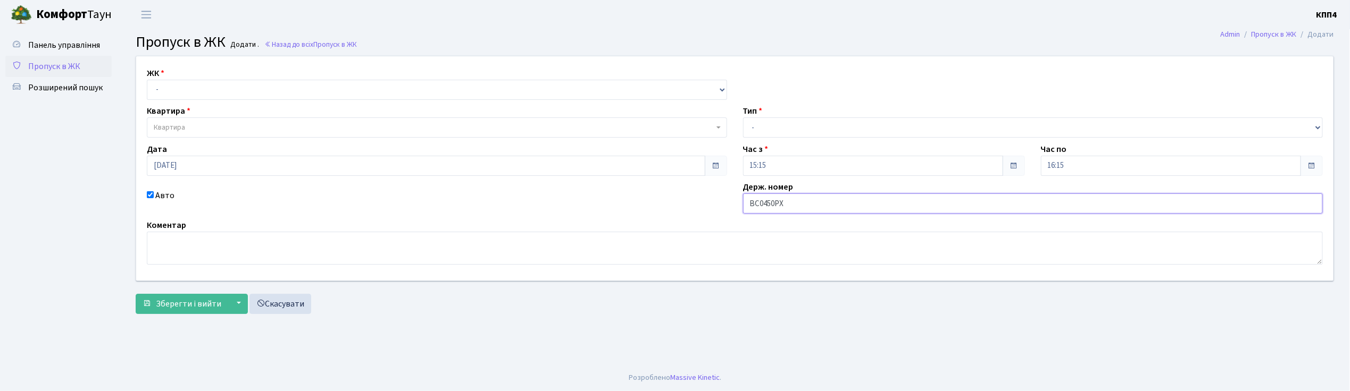
type input "ВС0450РХ"
click at [173, 89] on select "- КТ, вул. Регенераторна, 4 КТ2, просп. Соборності, 17 КТ3, вул. Березнева, 16 …" at bounding box center [437, 90] width 580 height 20
select select "271"
click at [147, 80] on select "- КТ, вул. Регенераторна, 4 КТ2, просп. Соборності, 17 КТ3, вул. Березнева, 16 …" at bounding box center [437, 90] width 580 height 20
select select
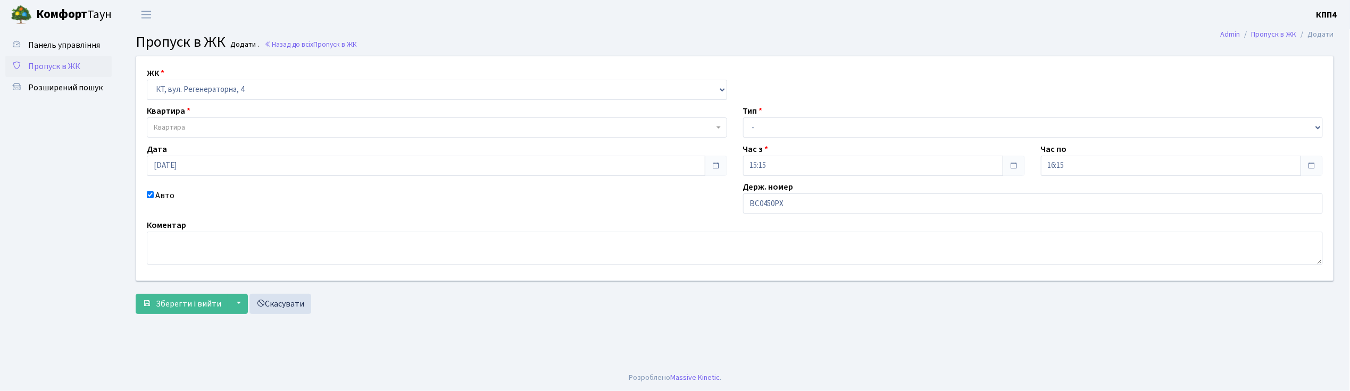
click at [181, 124] on span "Квартира" at bounding box center [169, 127] width 31 height 11
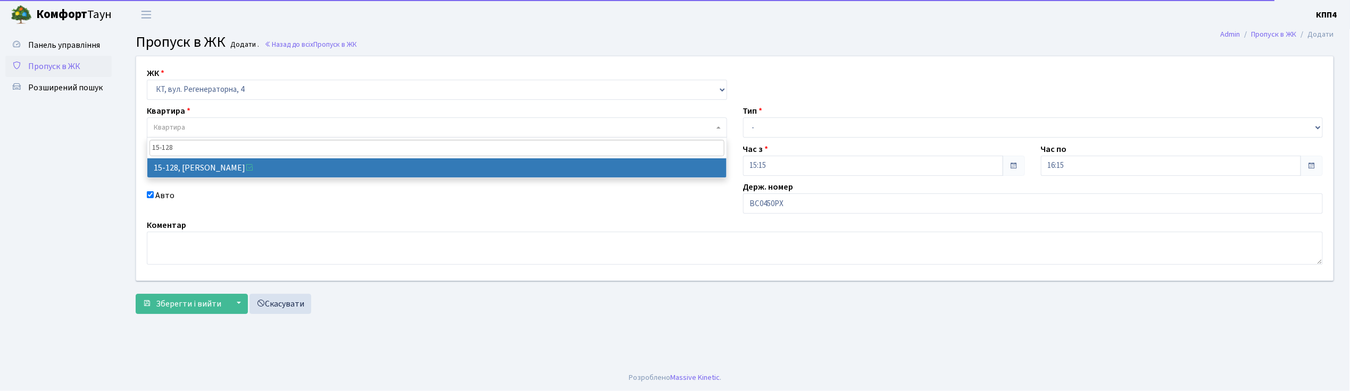
type input "15-128"
select select "8903"
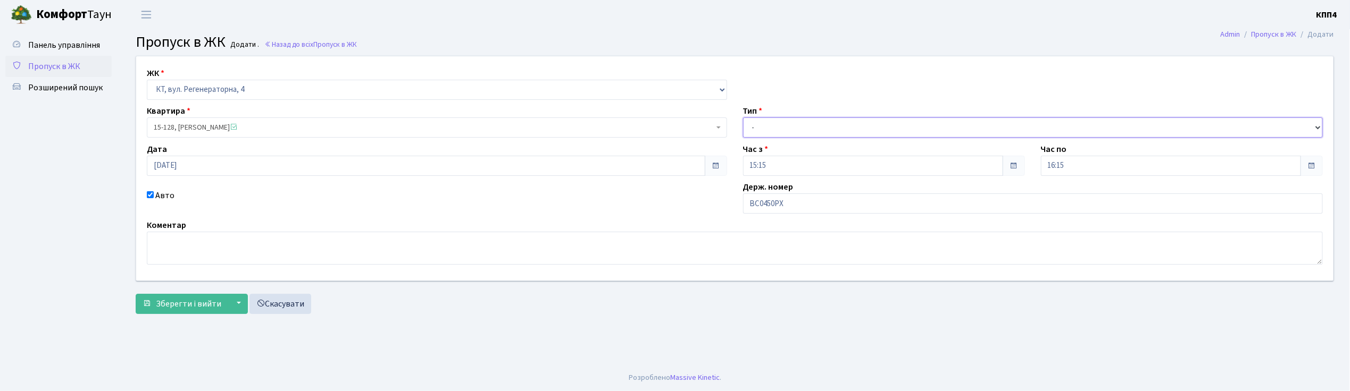
click at [766, 128] on select "- Доставка Таксі Гості Сервіс" at bounding box center [1033, 128] width 580 height 20
select select "2"
click at [743, 118] on select "- Доставка Таксі Гості Сервіс" at bounding box center [1033, 128] width 580 height 20
click at [203, 298] on span "Зберегти і вийти" at bounding box center [188, 304] width 65 height 12
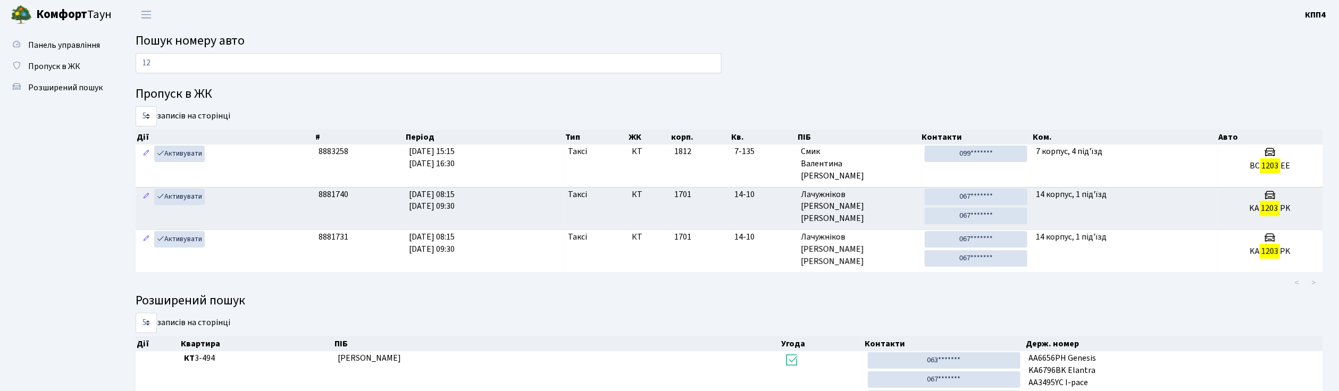
type input "1"
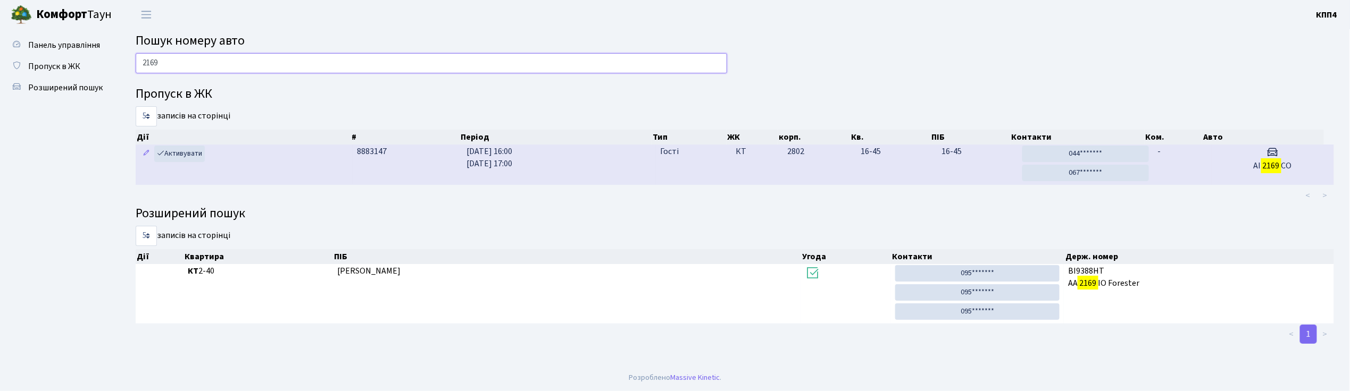
type input "2169"
click at [1198, 164] on td "-" at bounding box center [1182, 165] width 58 height 40
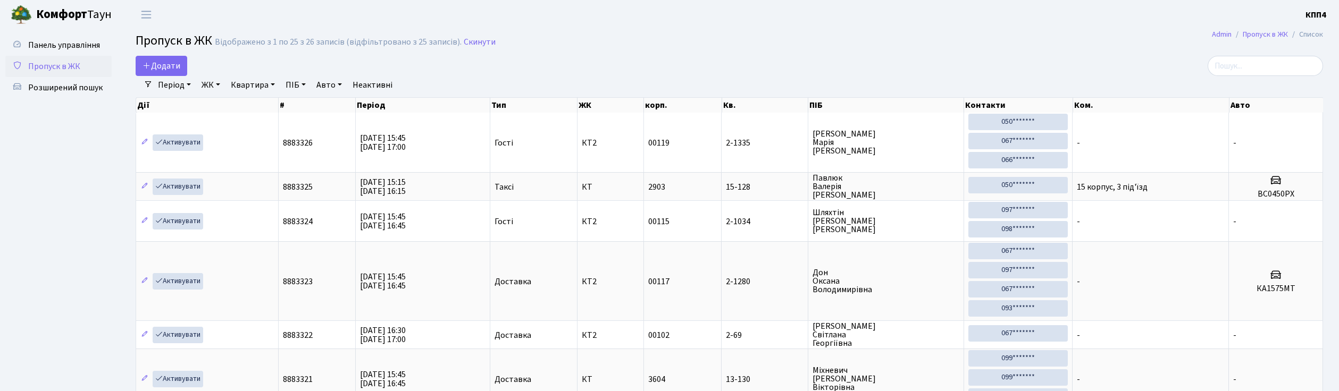
select select "25"
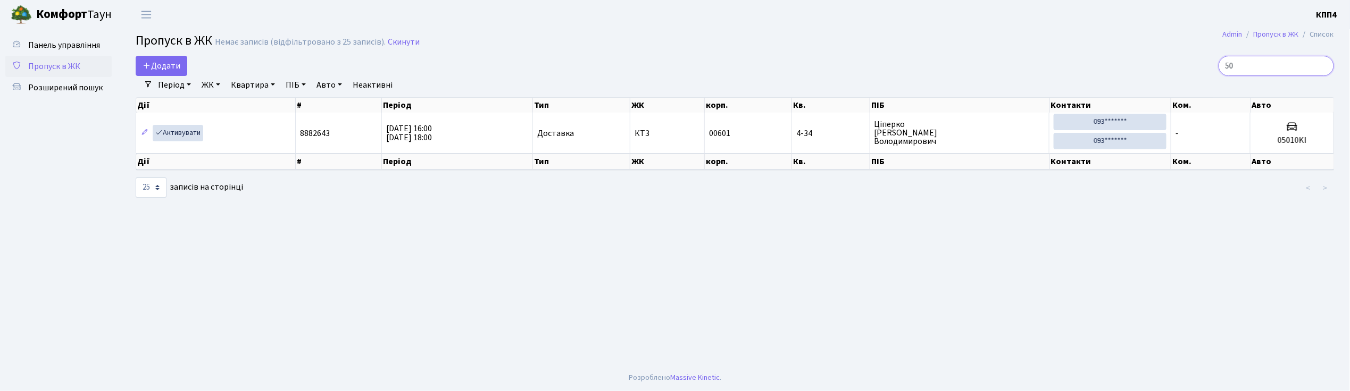
type input "5"
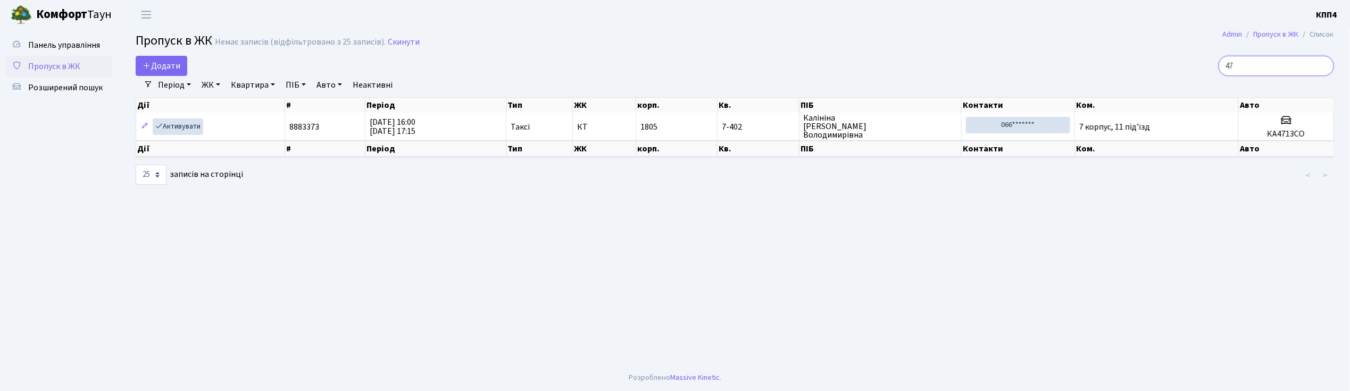
type input "4"
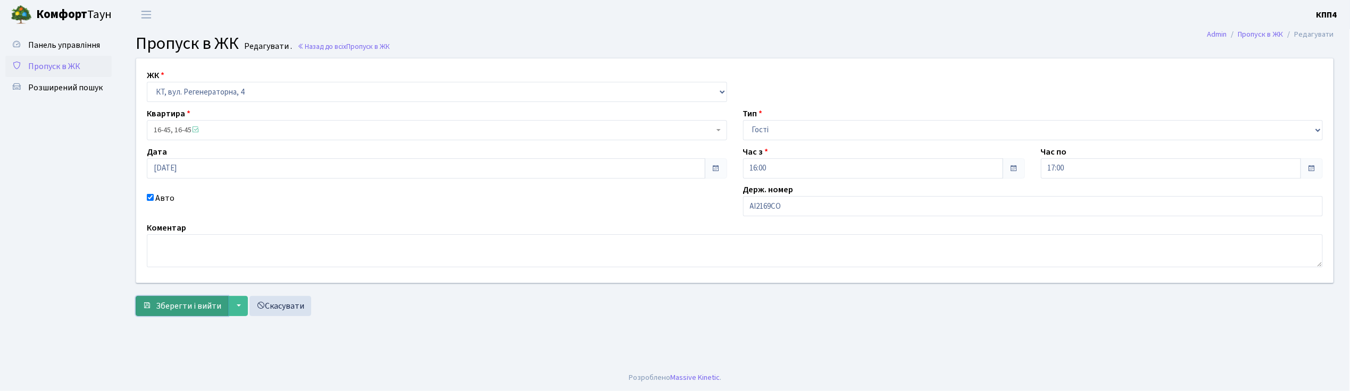
click at [183, 312] on span "Зберегти і вийти" at bounding box center [188, 306] width 65 height 12
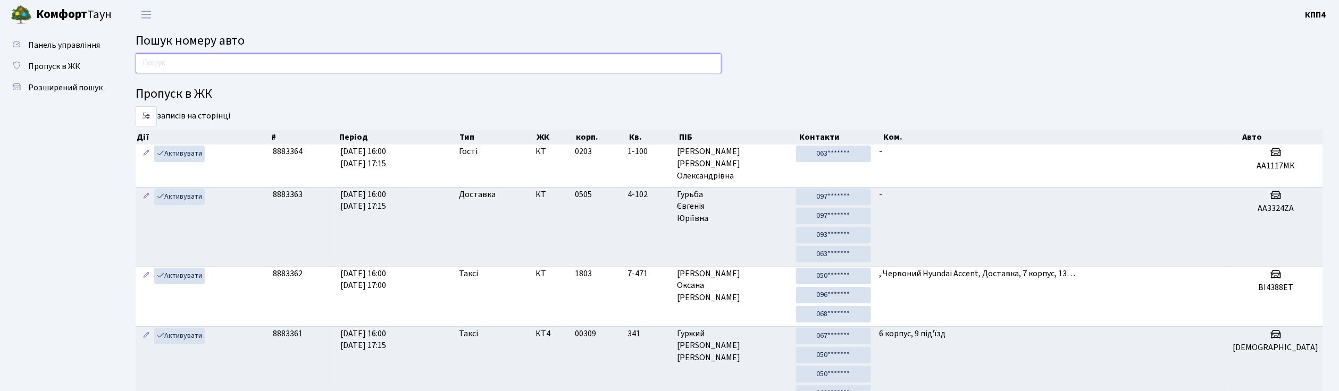
click at [174, 66] on input "text" at bounding box center [429, 63] width 586 height 20
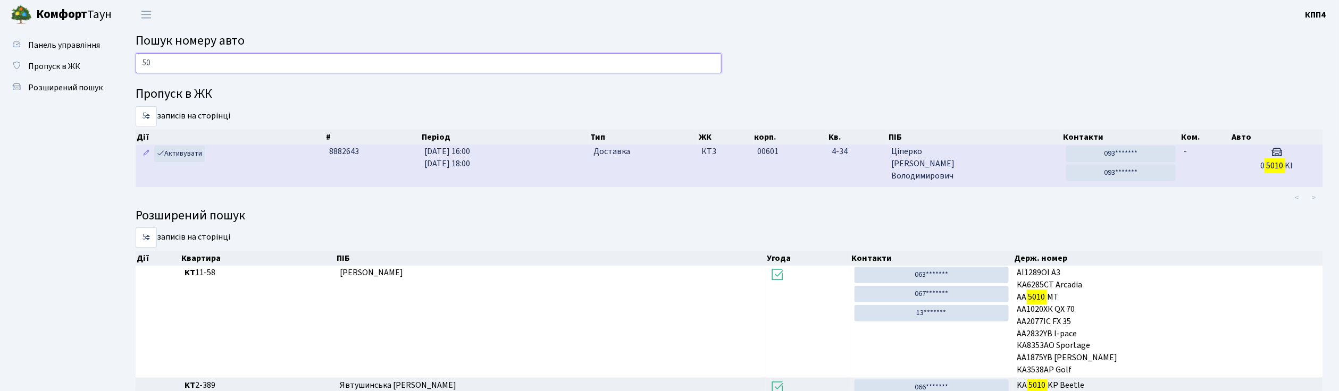
type input "5"
